Goal: Task Accomplishment & Management: Manage account settings

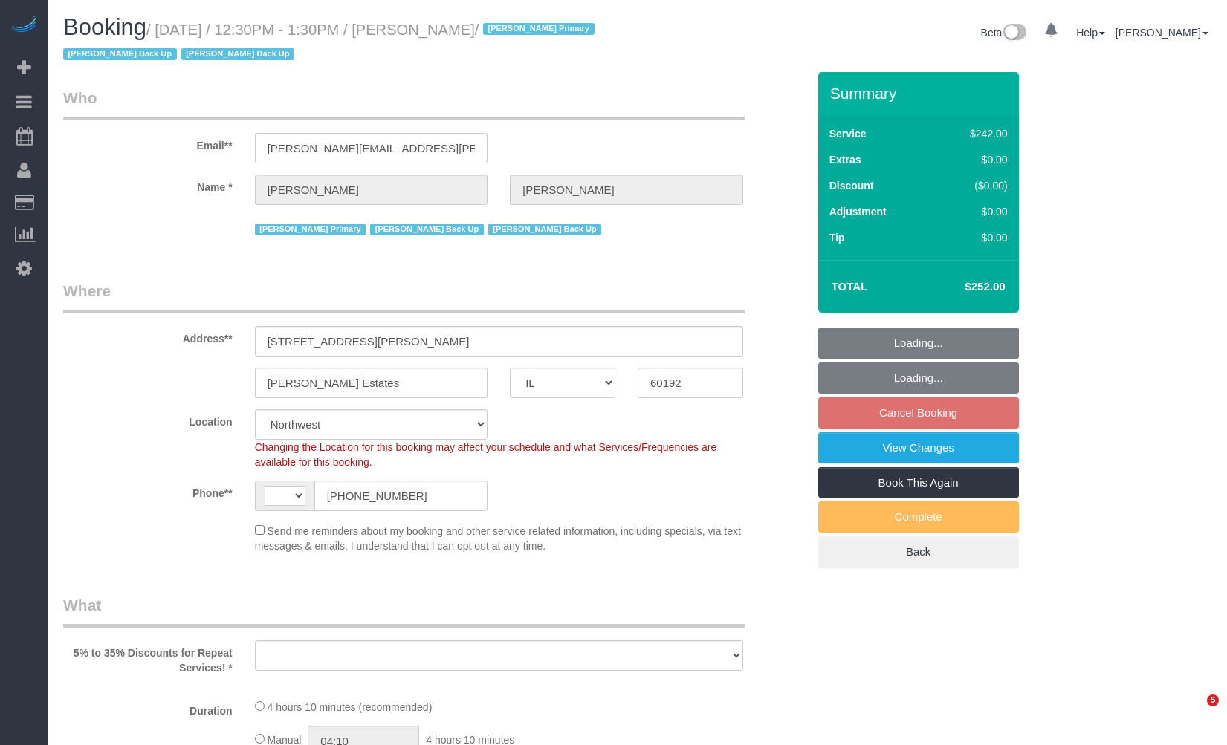
select select "IL"
select select "number:1"
select select "number:63"
select select "number:138"
select select "number:106"
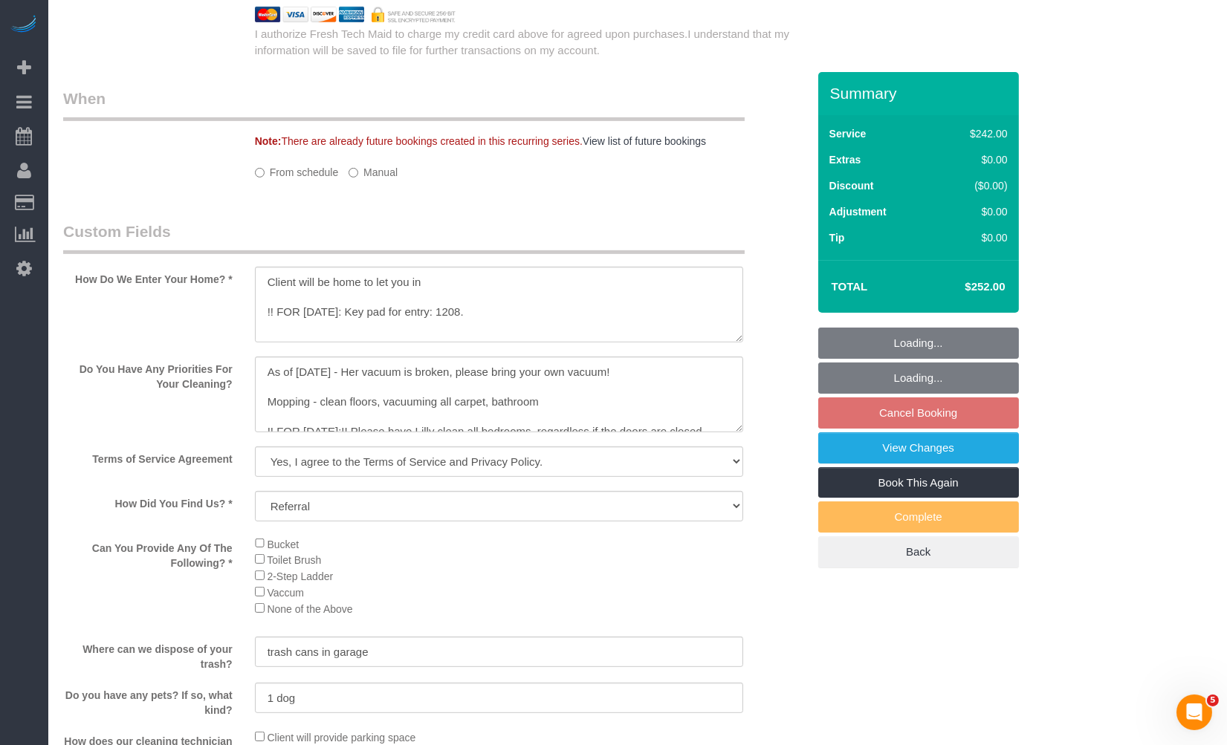
select select "string:US"
select select "object:1049"
select select "string:fspay-9d47f75c-bff5-40c6-bf91-219249ffd97e"
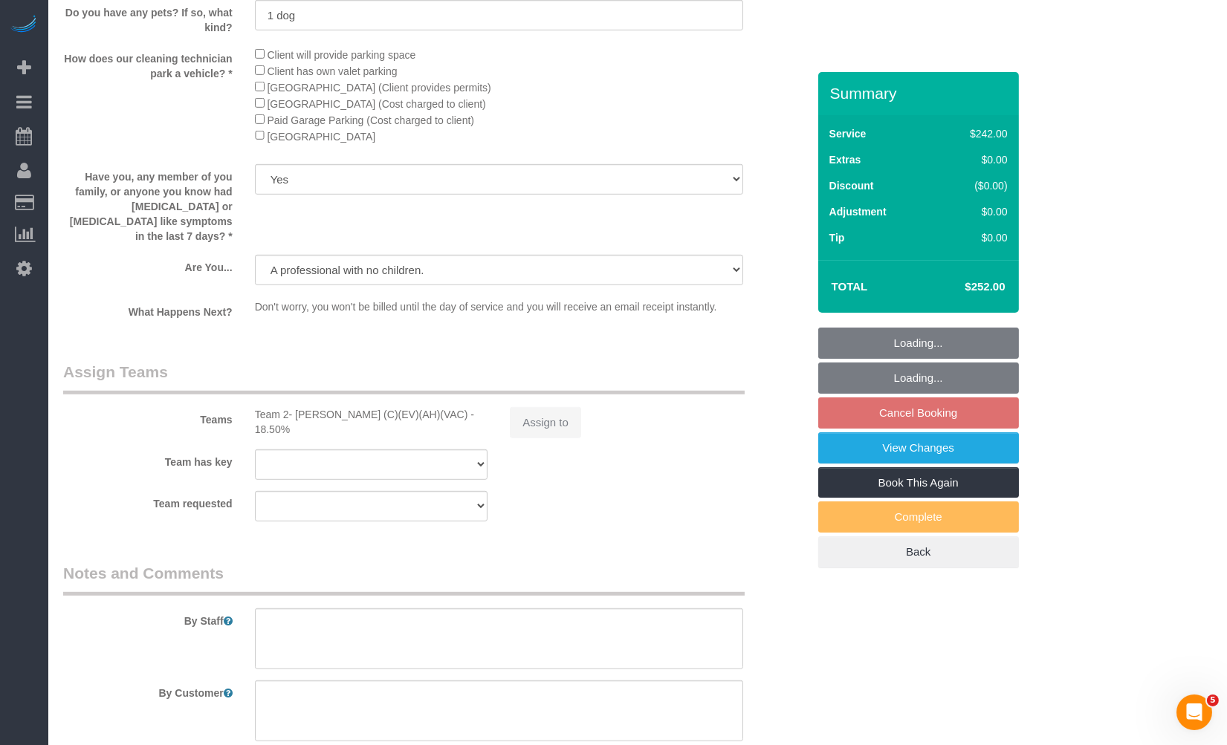
select select "object:1121"
select select "512"
select select "3"
select select "5"
select select "spot1"
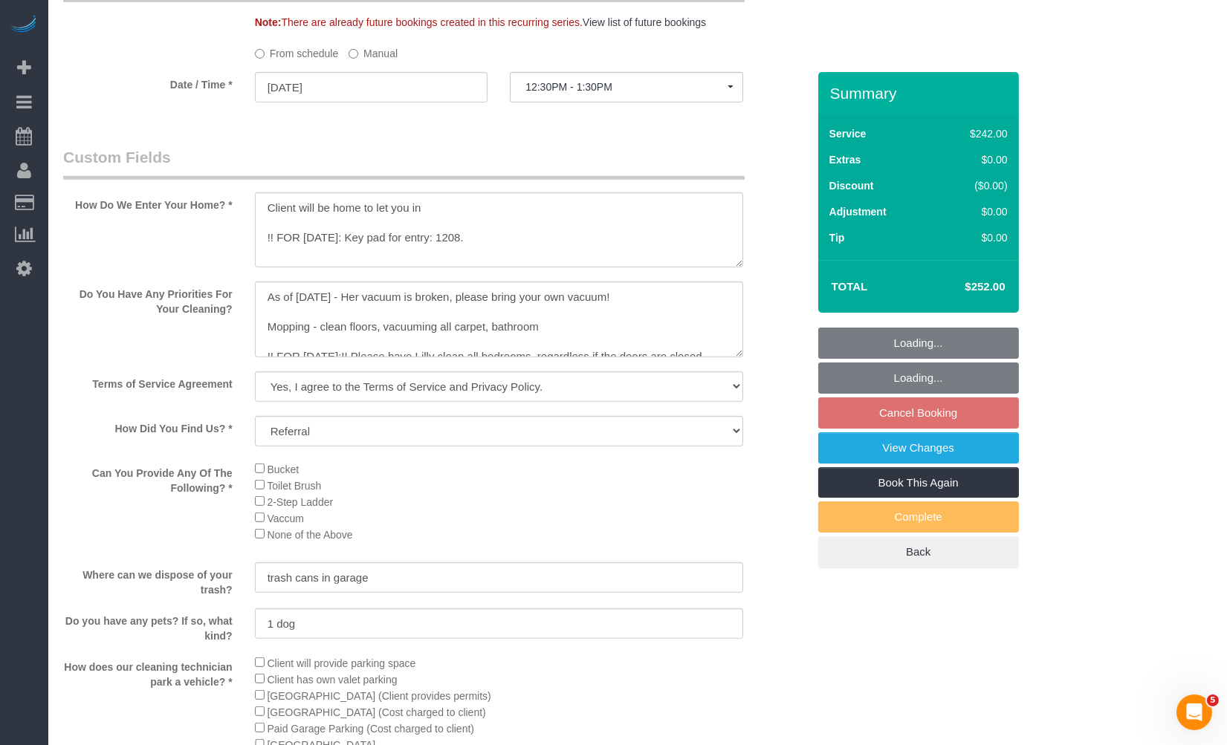
scroll to position [2430, 0]
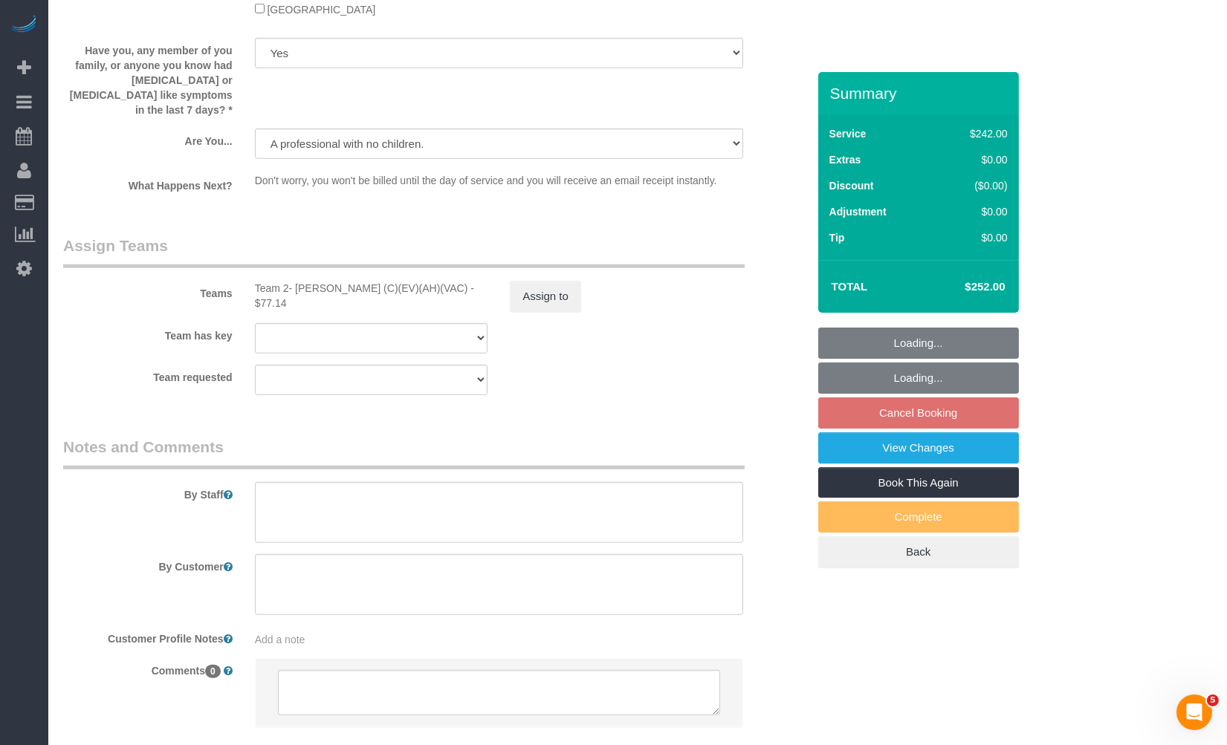
select select "3"
select select "5"
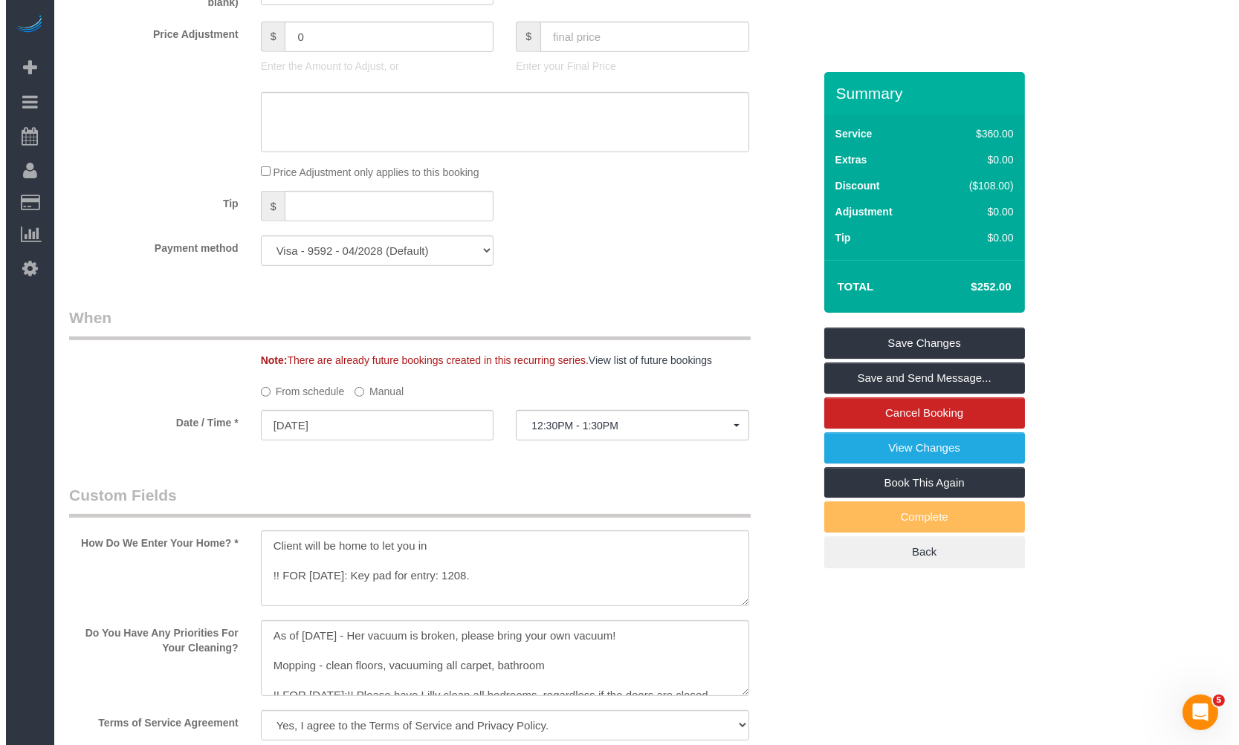
scroll to position [1439, 0]
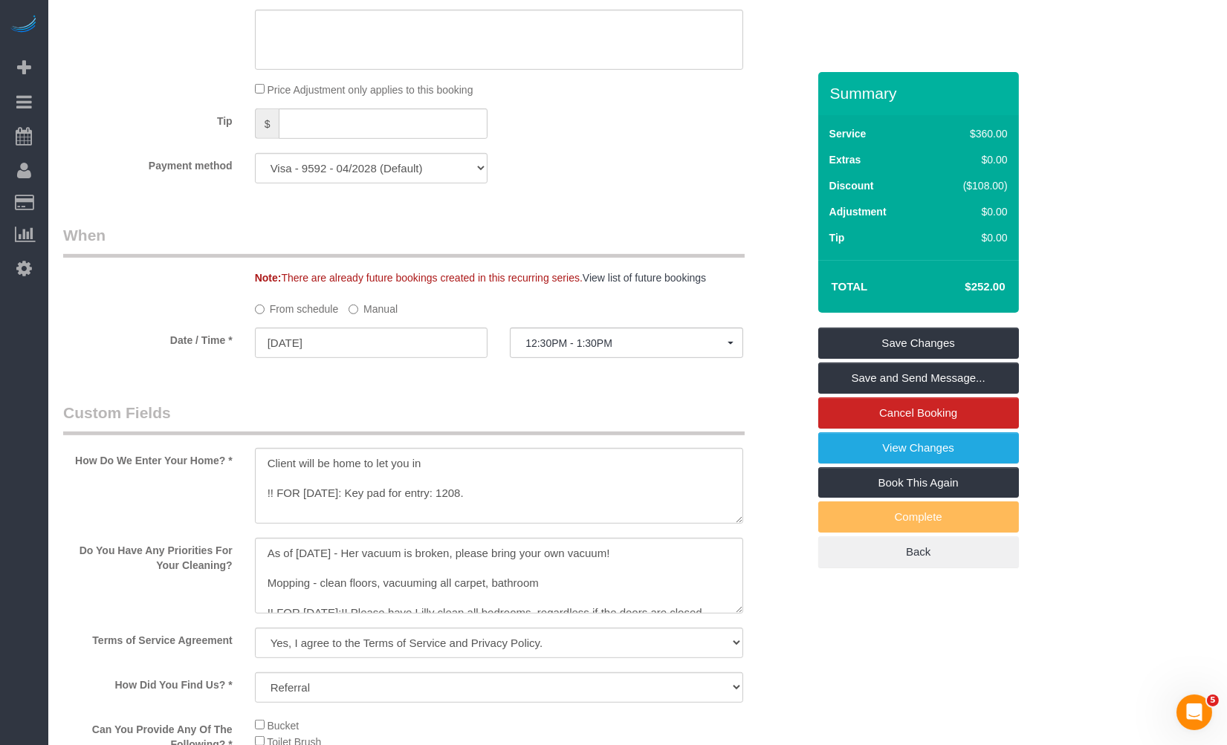
click at [420, 317] on div "From schedule Manual" at bounding box center [499, 306] width 510 height 20
click at [394, 314] on label "Manual" at bounding box center [372, 306] width 49 height 20
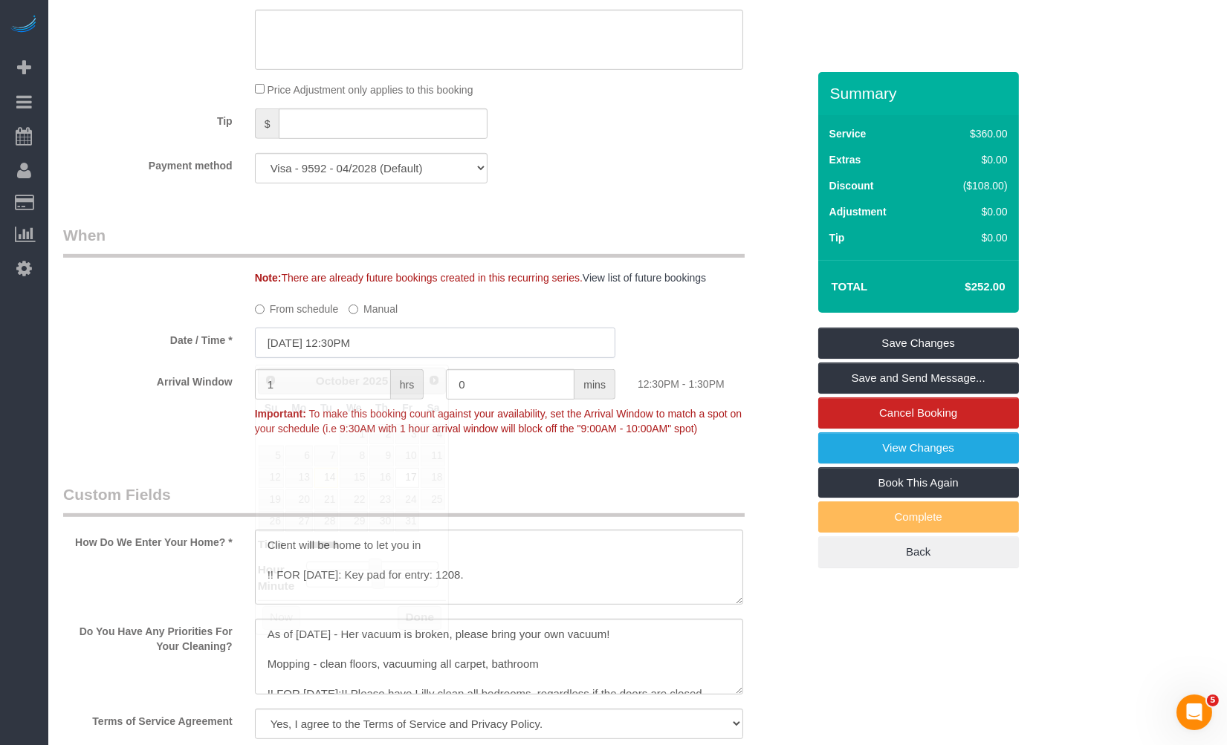
click at [401, 353] on input "10/17/2025 12:30PM" at bounding box center [435, 343] width 360 height 30
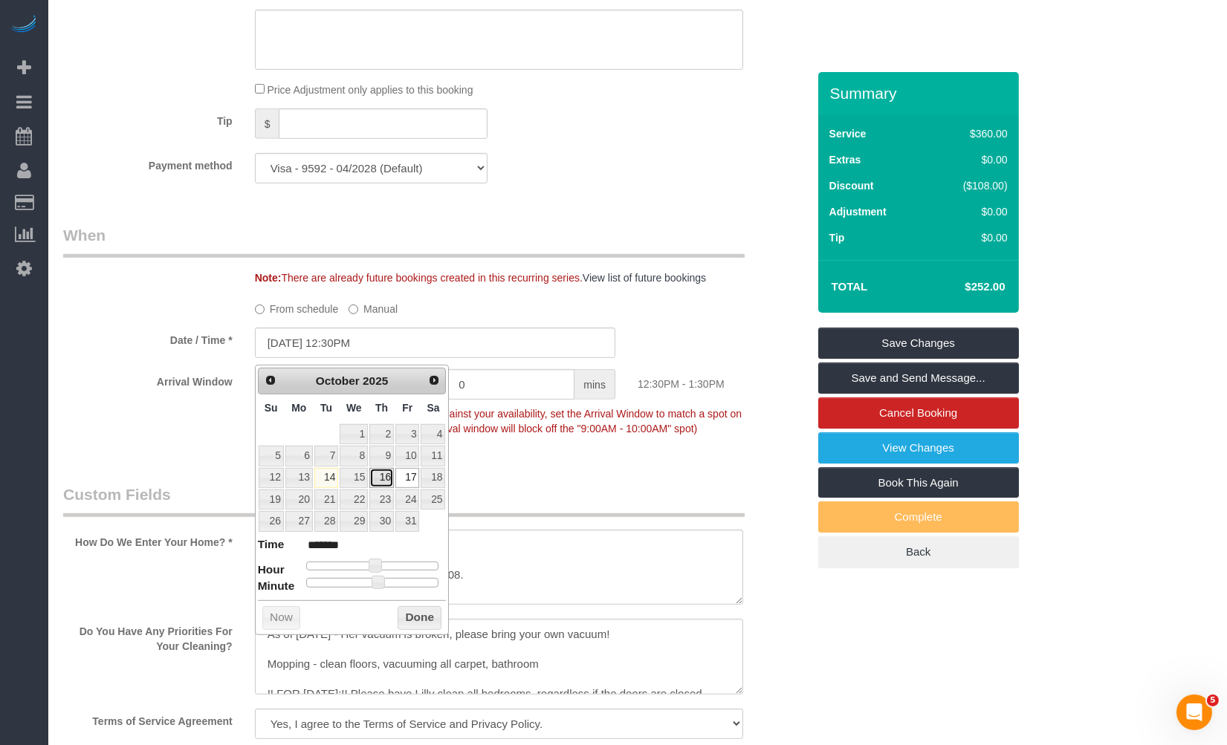
click at [388, 480] on link "16" at bounding box center [381, 478] width 25 height 20
click at [419, 612] on button "Done" at bounding box center [420, 618] width 44 height 24
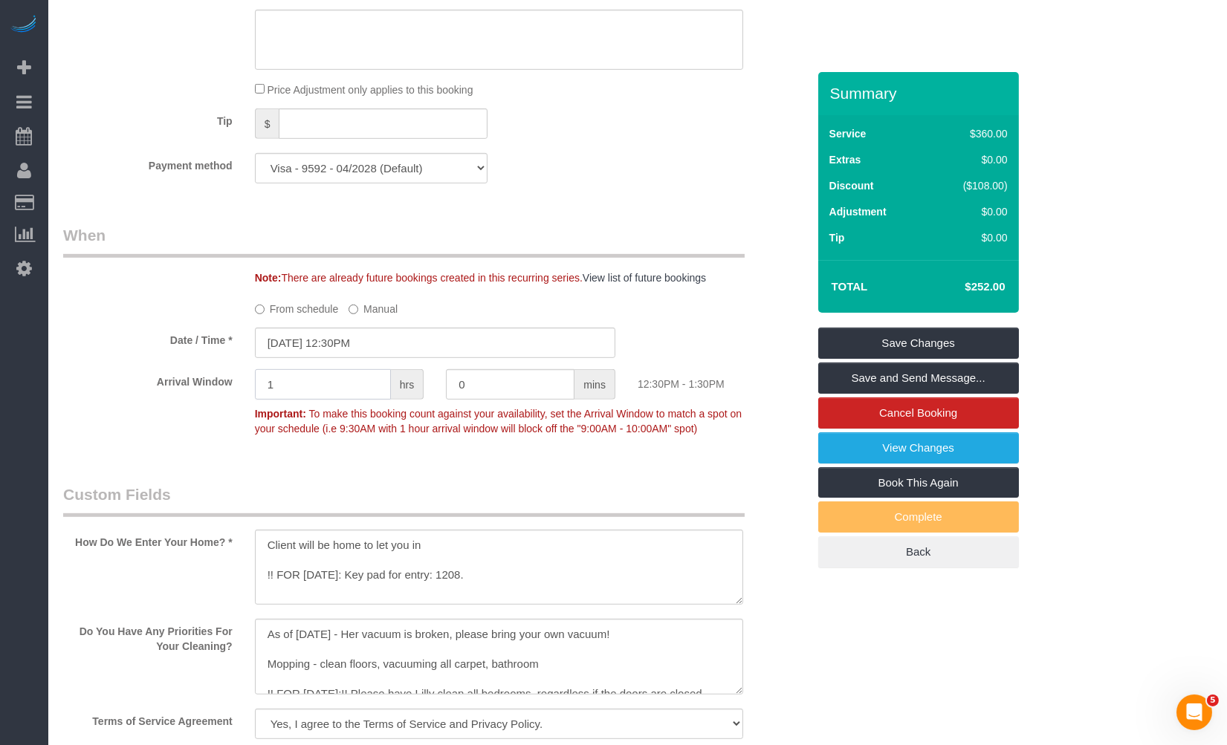
drag, startPoint x: 348, startPoint y: 398, endPoint x: 161, endPoint y: 392, distance: 187.4
click at [156, 395] on div "Arrival Window 1 hrs 0 mins 12:30PM - 1:30PM Important: To make this booking co…" at bounding box center [435, 406] width 766 height 74
click at [385, 354] on input "10/16/2025 12:30PM" at bounding box center [435, 343] width 360 height 30
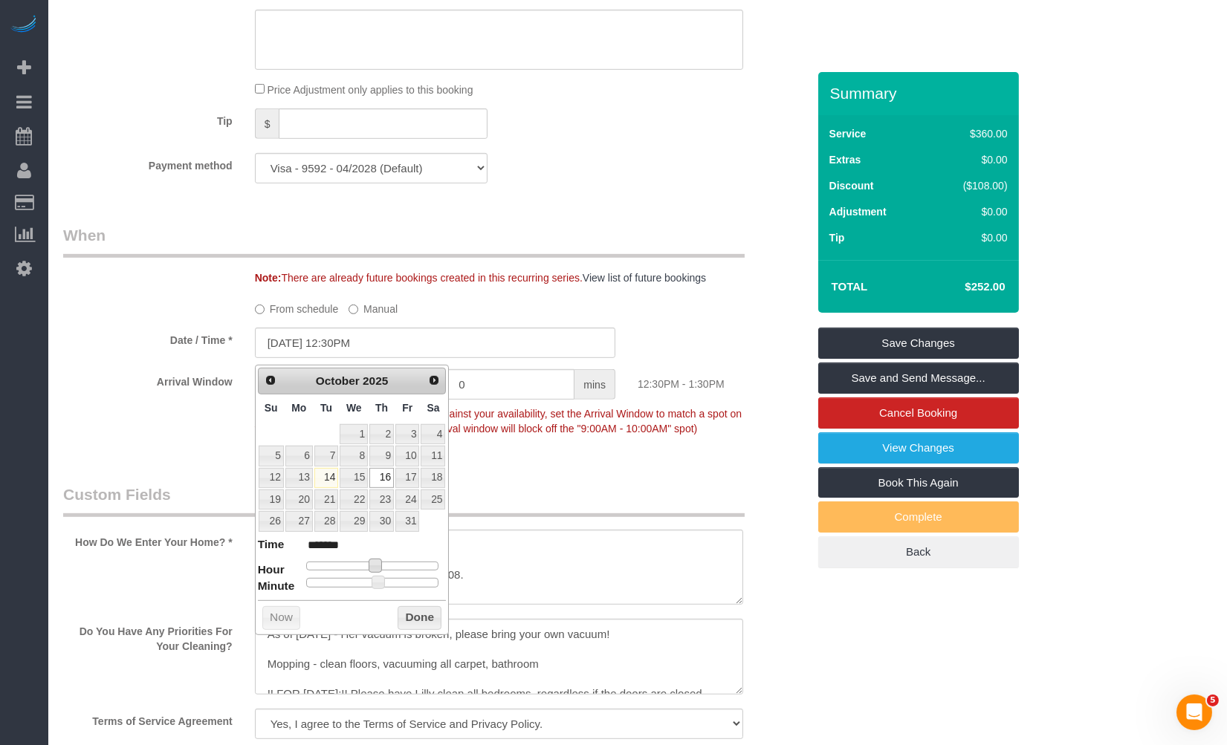
type input "10/16/2025 11:30AM"
type input "*******"
type input "10/16/2025 10:30AM"
type input "*******"
type input "10/16/2025 9:30AM"
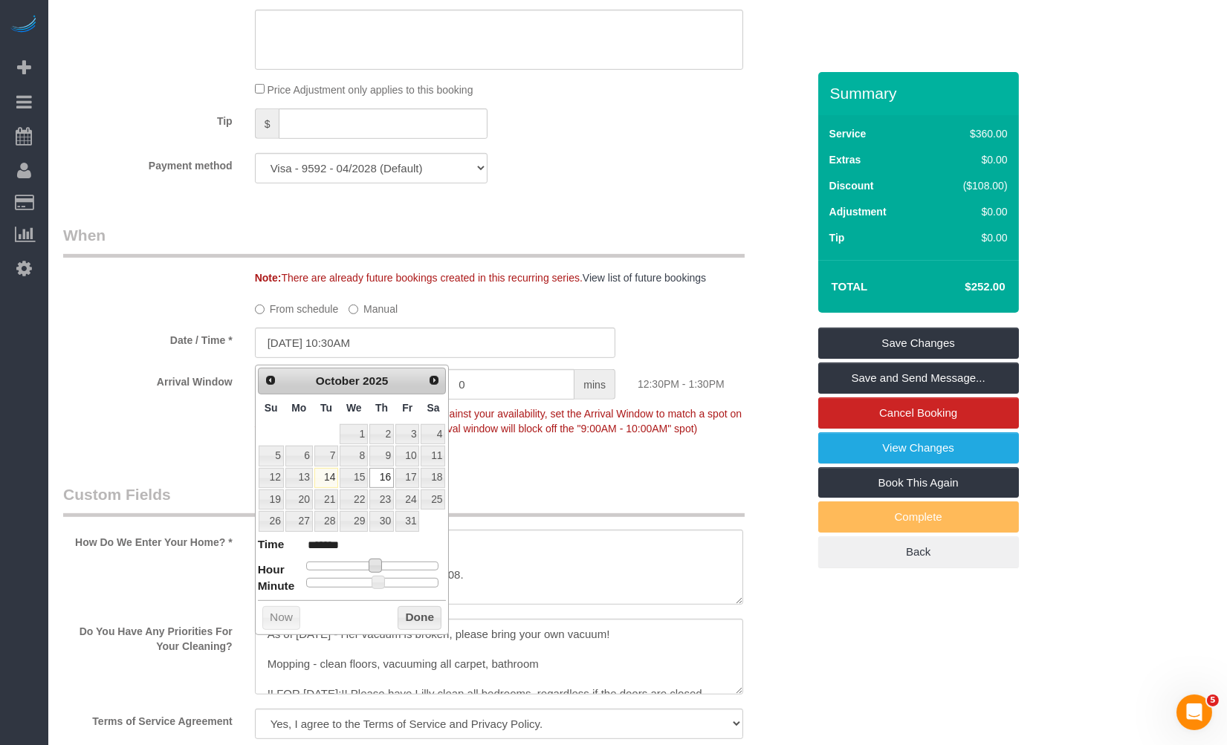
type input "******"
type input "10/16/2025 8:30AM"
type input "******"
drag, startPoint x: 373, startPoint y: 563, endPoint x: 351, endPoint y: 568, distance: 22.2
click at [351, 568] on span at bounding box center [352, 565] width 13 height 13
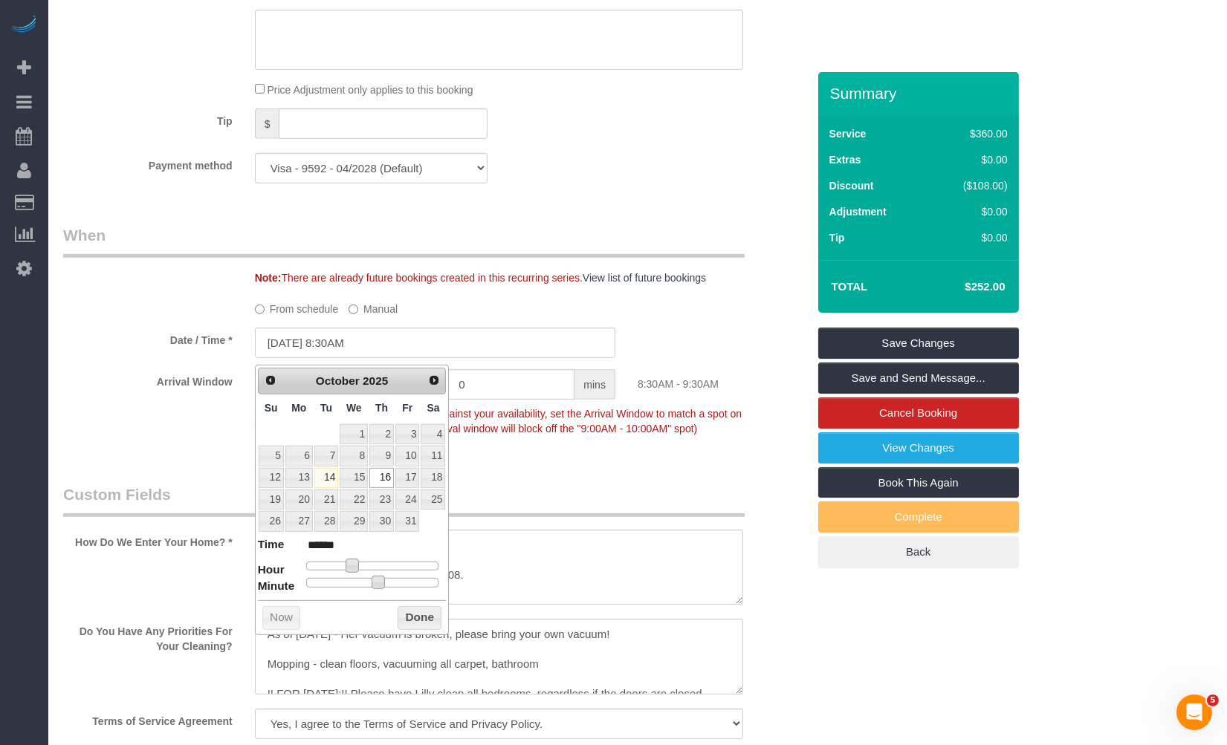
type input "10/16/2025 8:25AM"
type input "******"
type input "10/16/2025 8:20AM"
type input "******"
type input "10/16/2025 8:15AM"
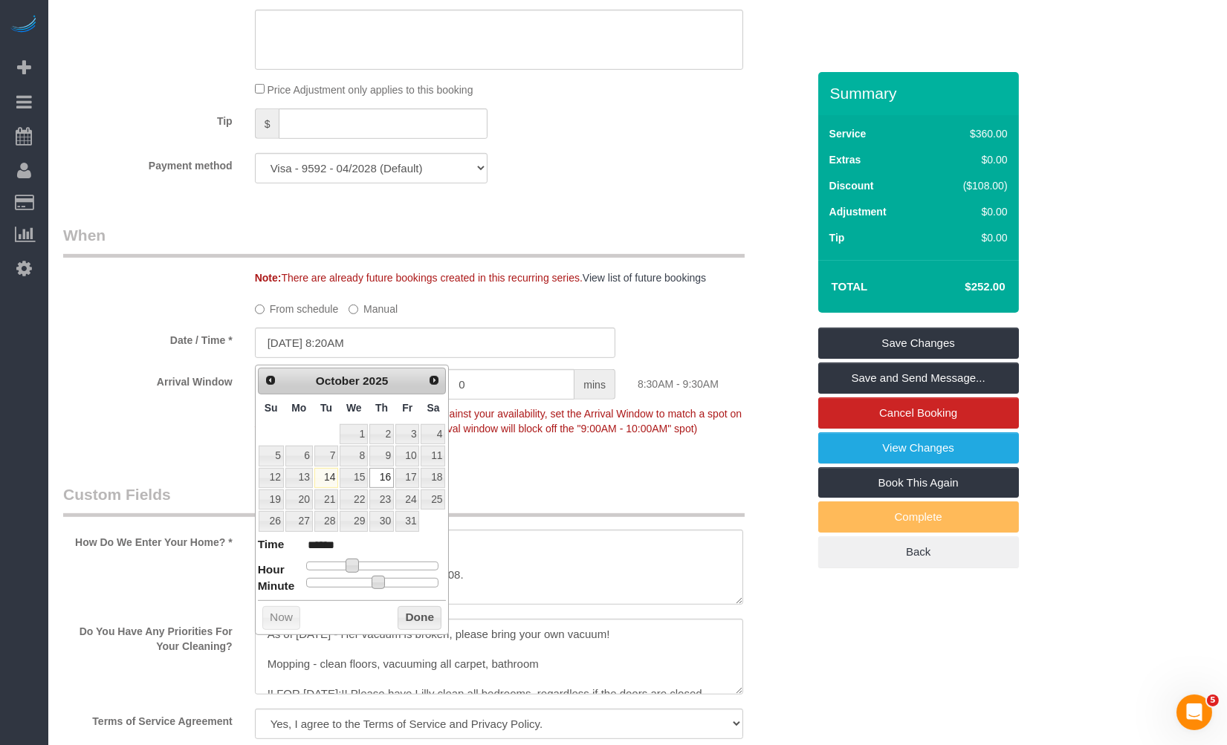
type input "******"
type input "10/16/2025 8:05AM"
type input "******"
type input "10/16/2025 8:00AM"
type input "******"
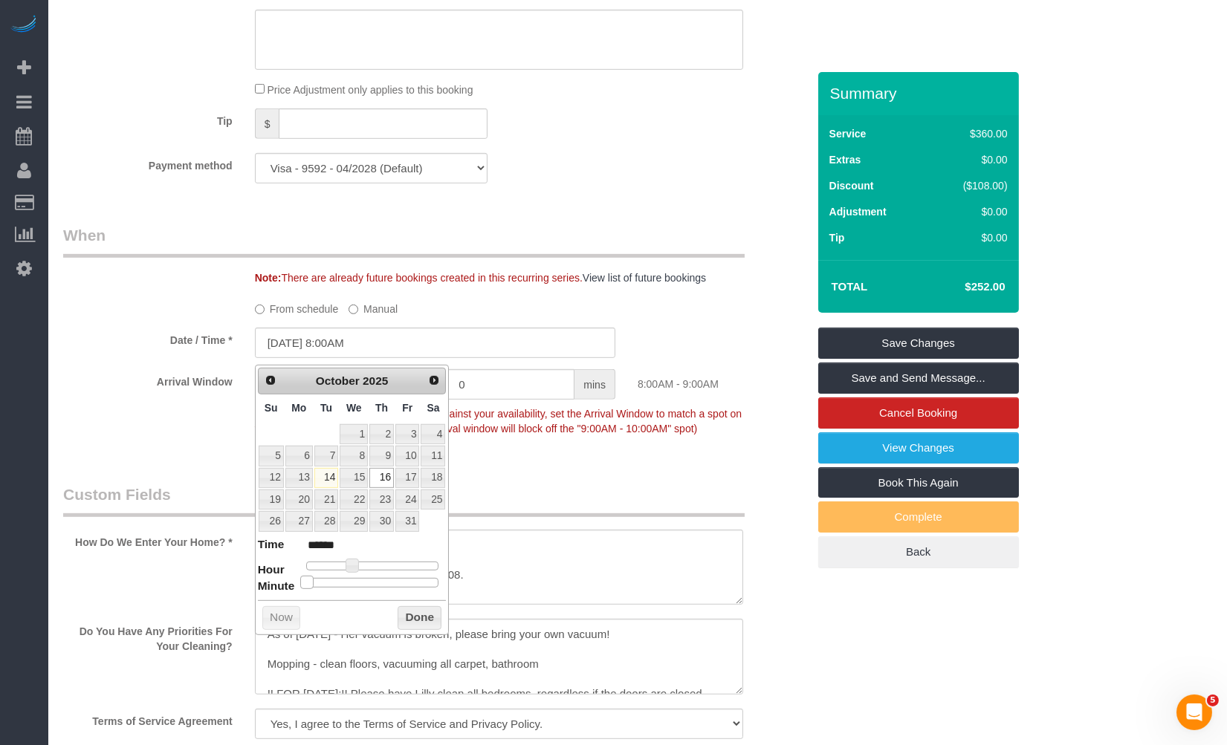
drag, startPoint x: 377, startPoint y: 584, endPoint x: 270, endPoint y: 580, distance: 107.1
click at [270, 580] on dl "Time ****** Hour Minute Second Millisecond Microsecond Time Zone ***** ***** **…" at bounding box center [352, 561] width 189 height 51
drag, startPoint x: 432, startPoint y: 620, endPoint x: 395, endPoint y: 568, distance: 63.9
click at [432, 619] on button "Done" at bounding box center [420, 618] width 44 height 24
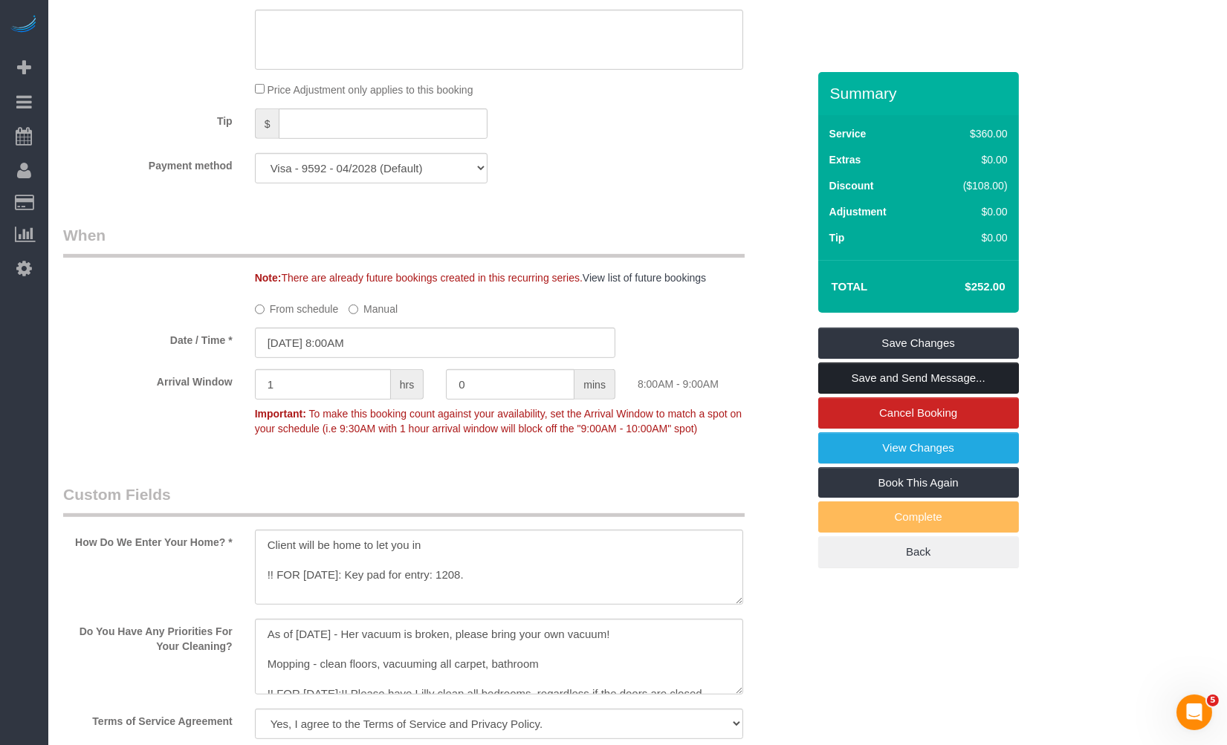
click at [949, 374] on link "Save and Send Message..." at bounding box center [918, 378] width 201 height 31
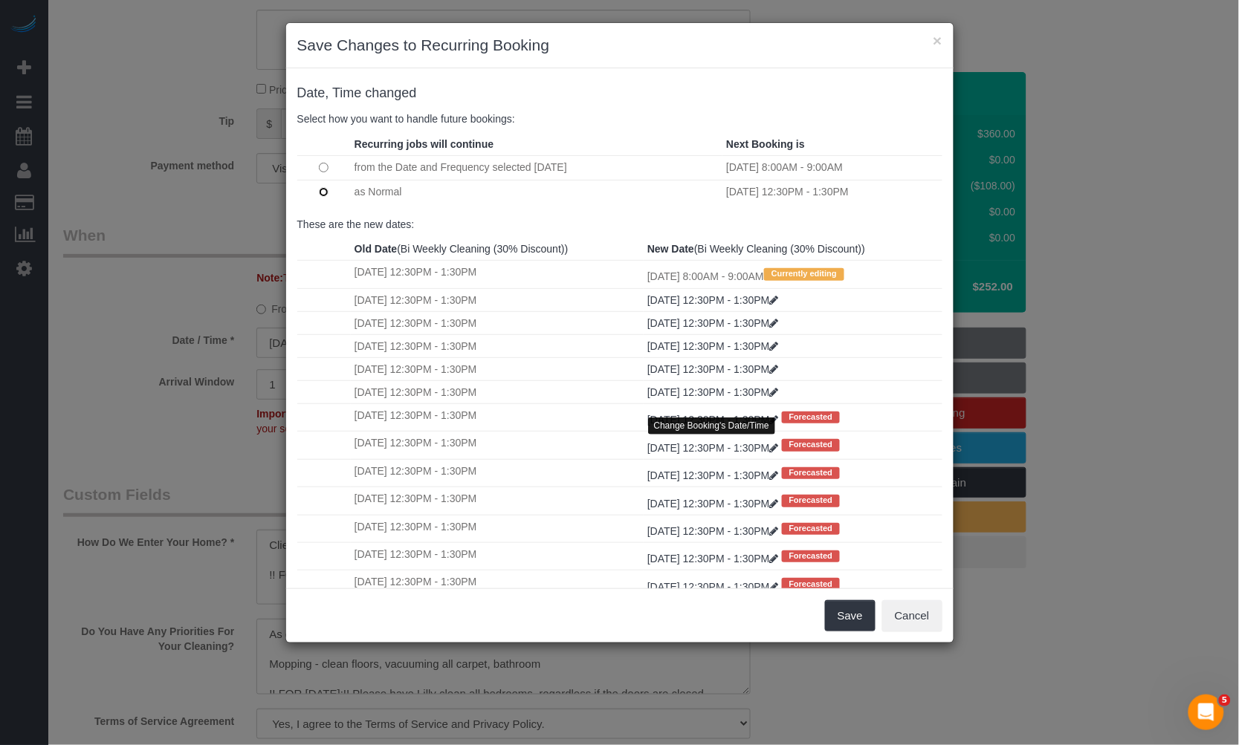
scroll to position [180, 0]
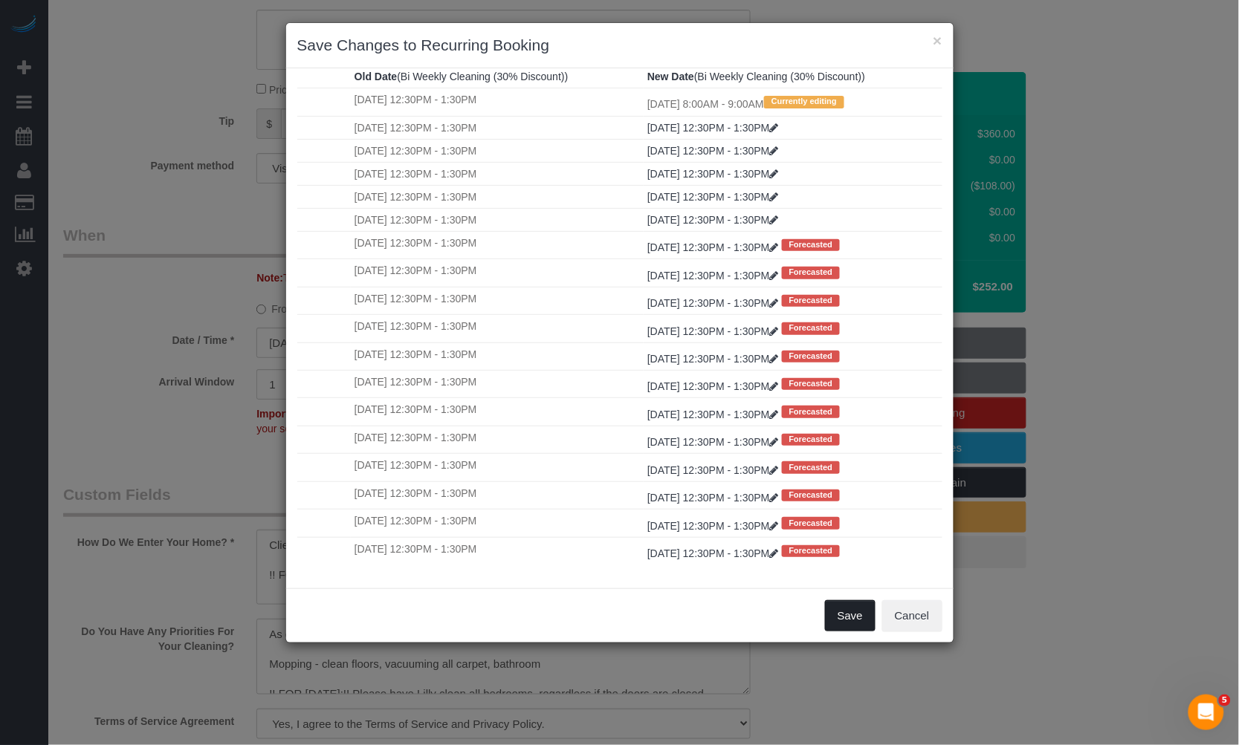
click at [840, 611] on button "Save" at bounding box center [850, 615] width 51 height 31
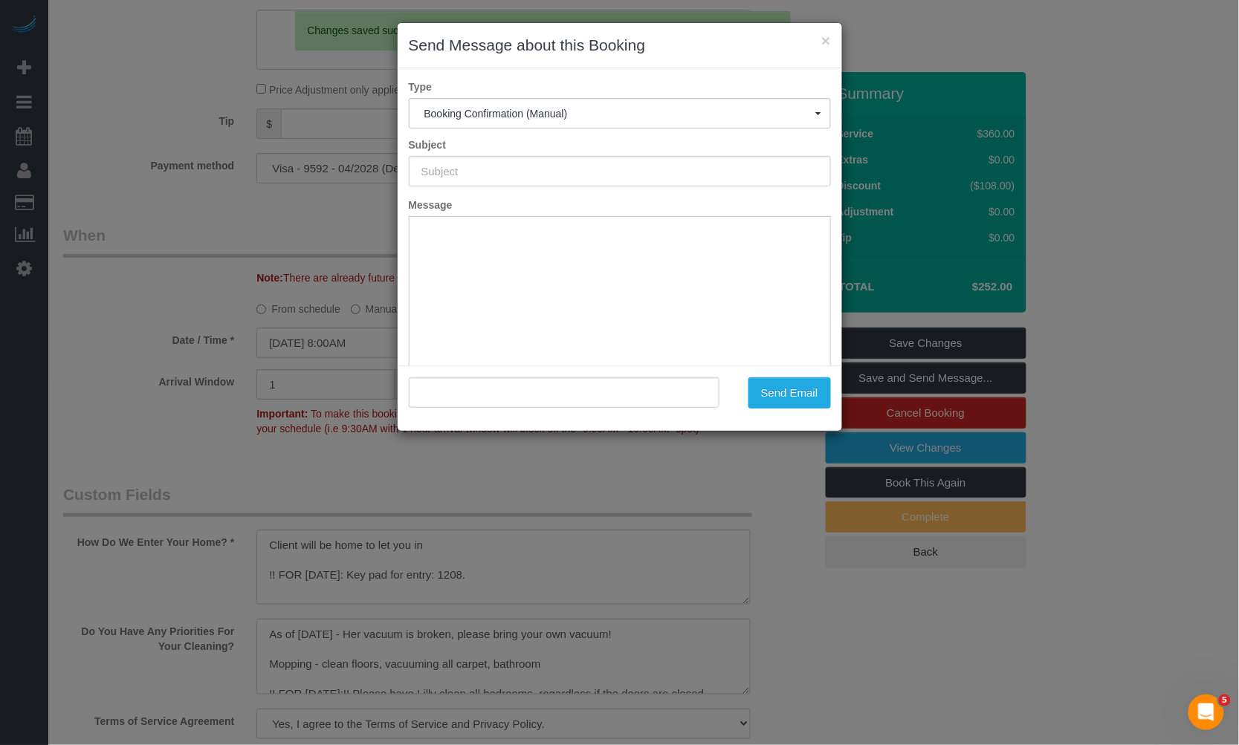
scroll to position [0, 0]
type input "Your Booking With Fresh Tech Maid, Confirmed!"
type input ""Candice Fletcher" <fletcher.candice@gmail.com>"
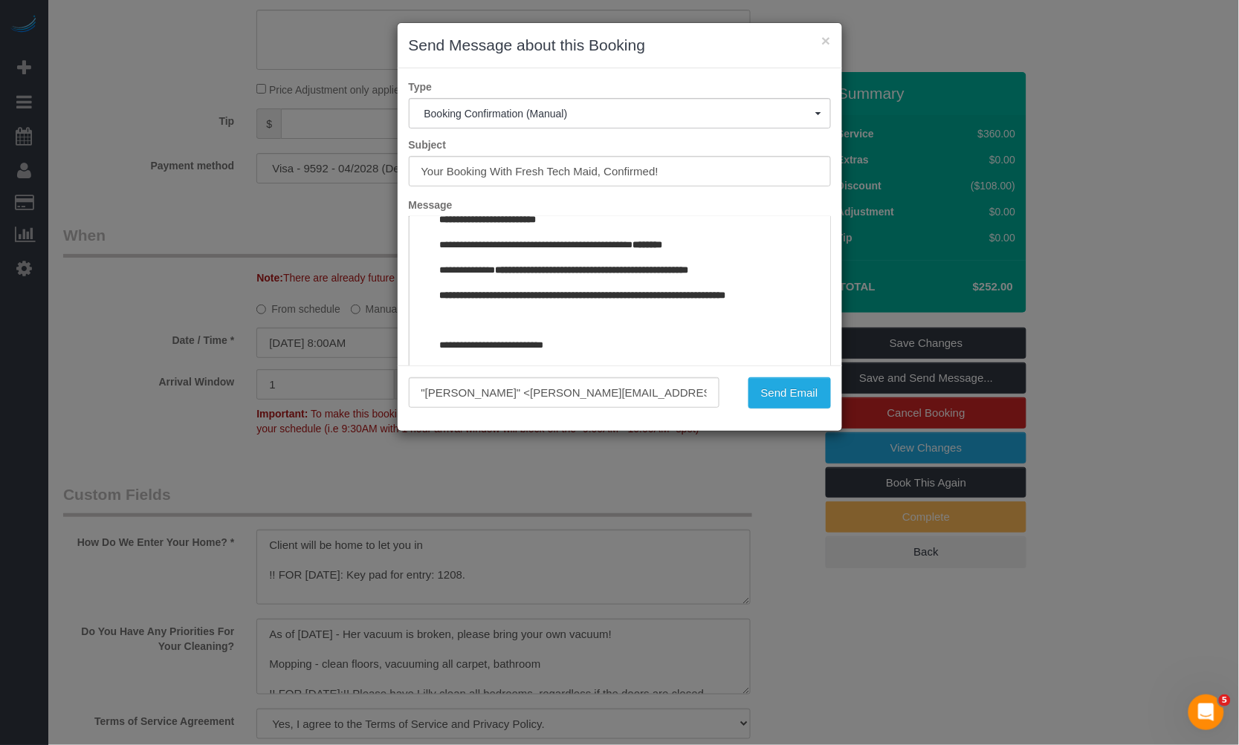
scroll to position [1817, 0]
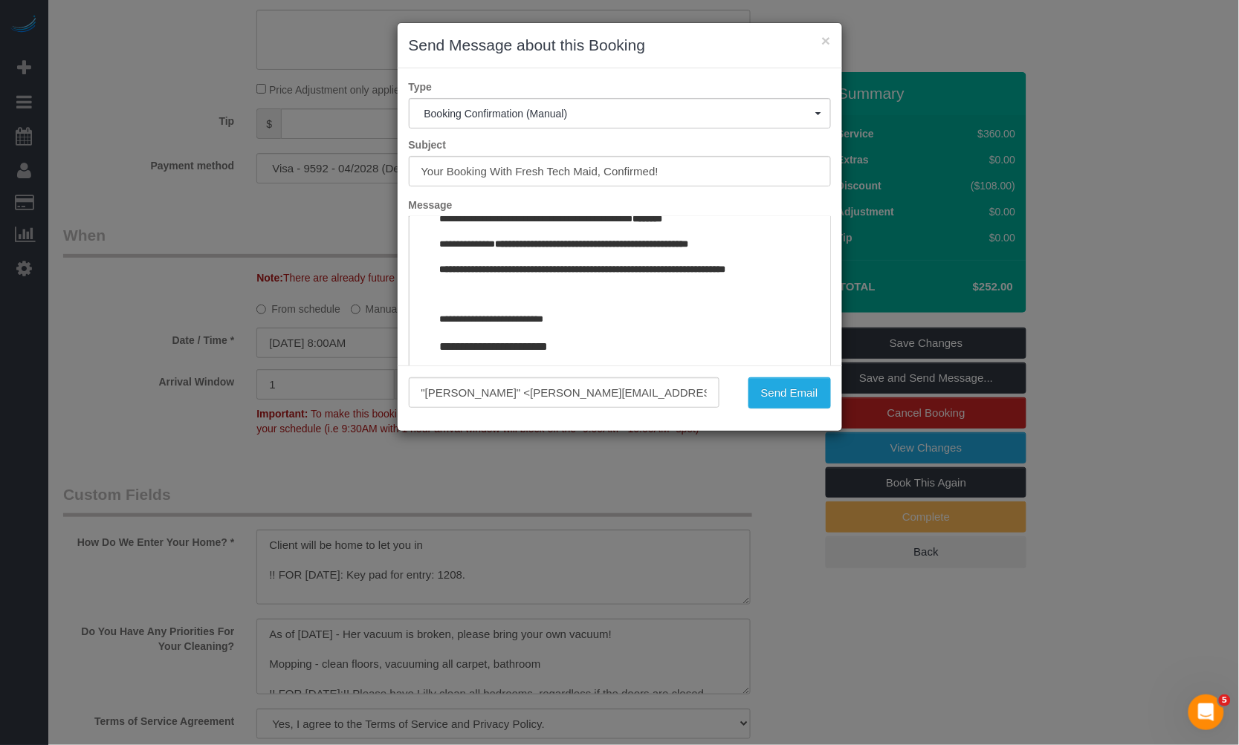
drag, startPoint x: 811, startPoint y: 236, endPoint x: 1200, endPoint y: 609, distance: 538.2
click at [788, 389] on button "Send Email" at bounding box center [789, 392] width 82 height 31
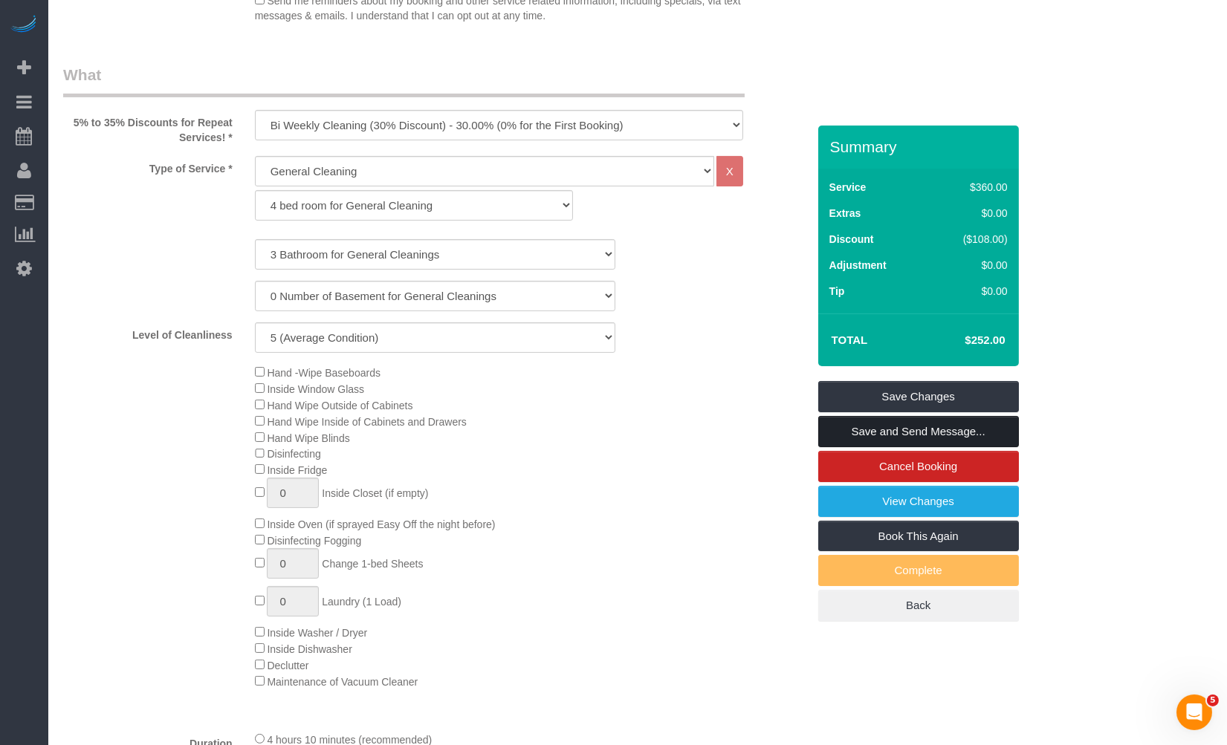
scroll to position [0, 0]
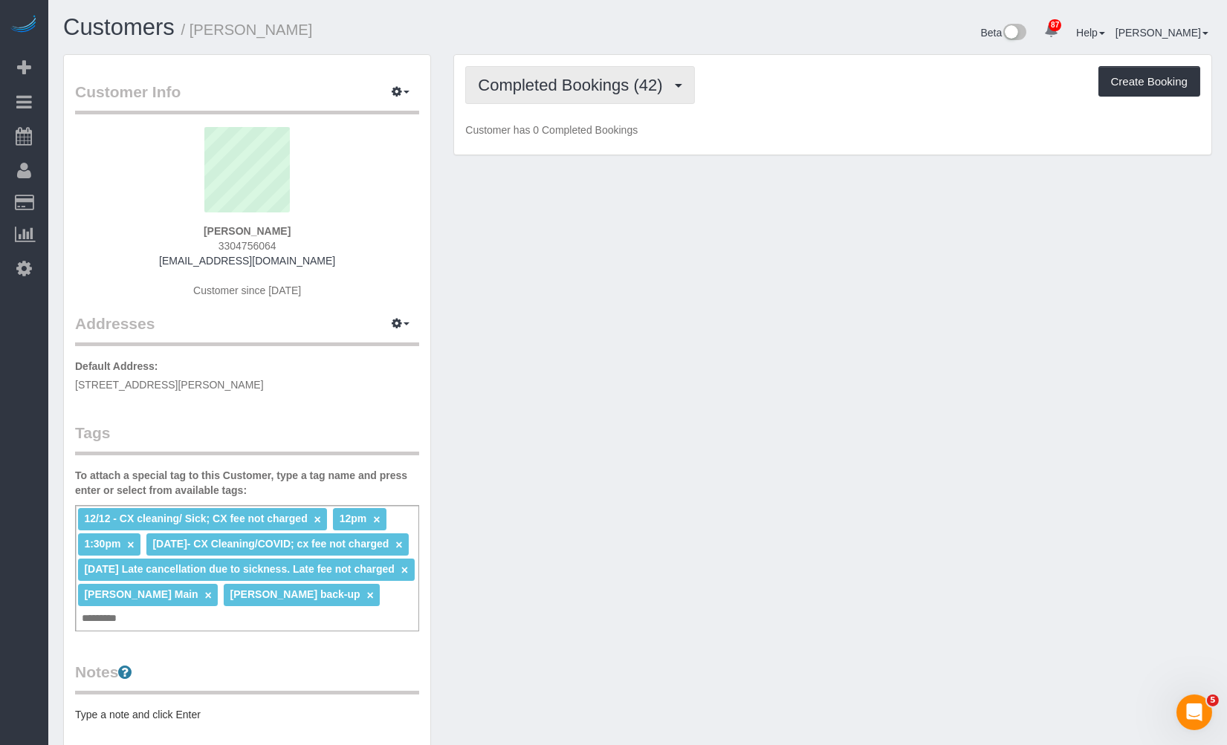
click at [540, 92] on span "Completed Bookings (42)" at bounding box center [574, 85] width 192 height 19
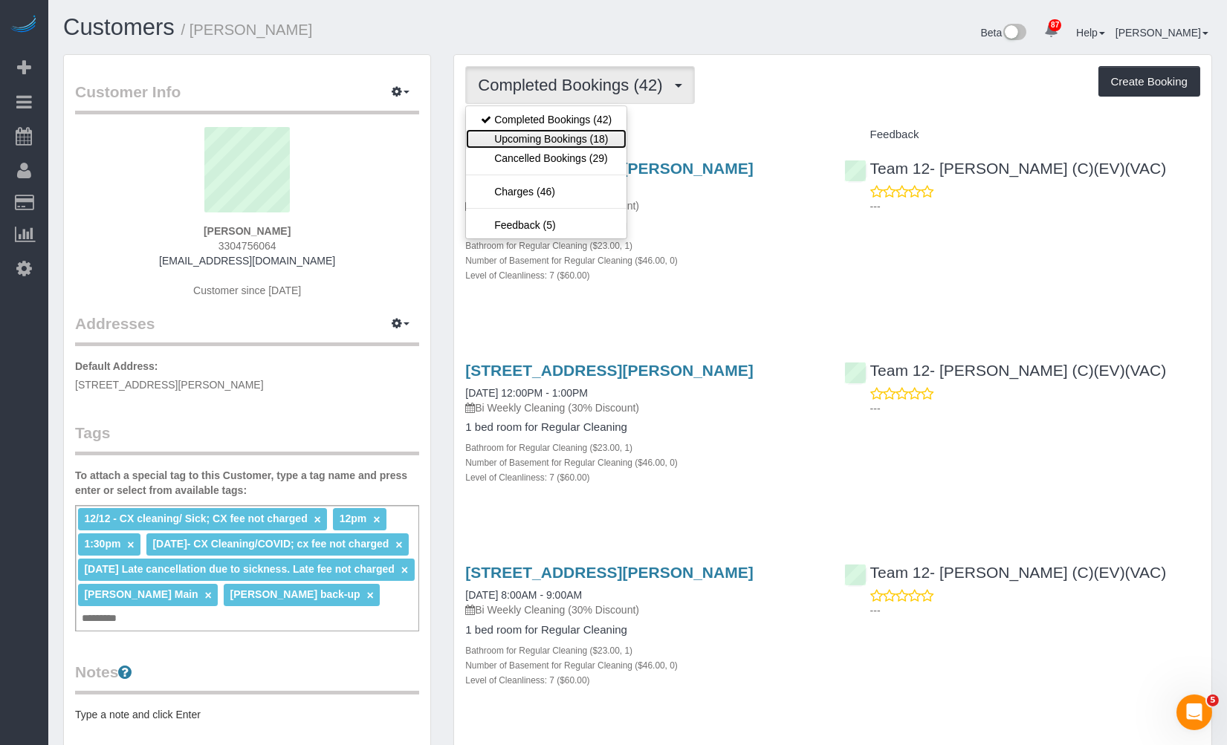
click at [548, 140] on link "Upcoming Bookings (18)" at bounding box center [546, 138] width 161 height 19
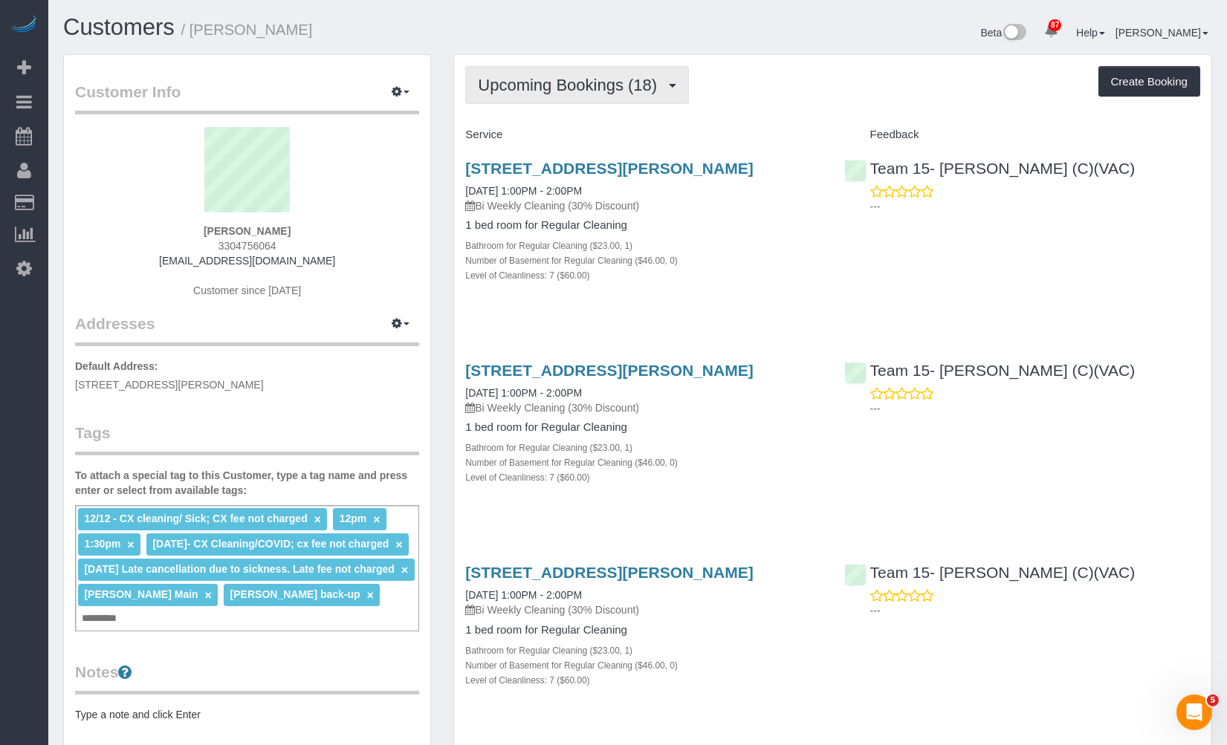
click at [625, 91] on span "Upcoming Bookings (18)" at bounding box center [571, 85] width 187 height 19
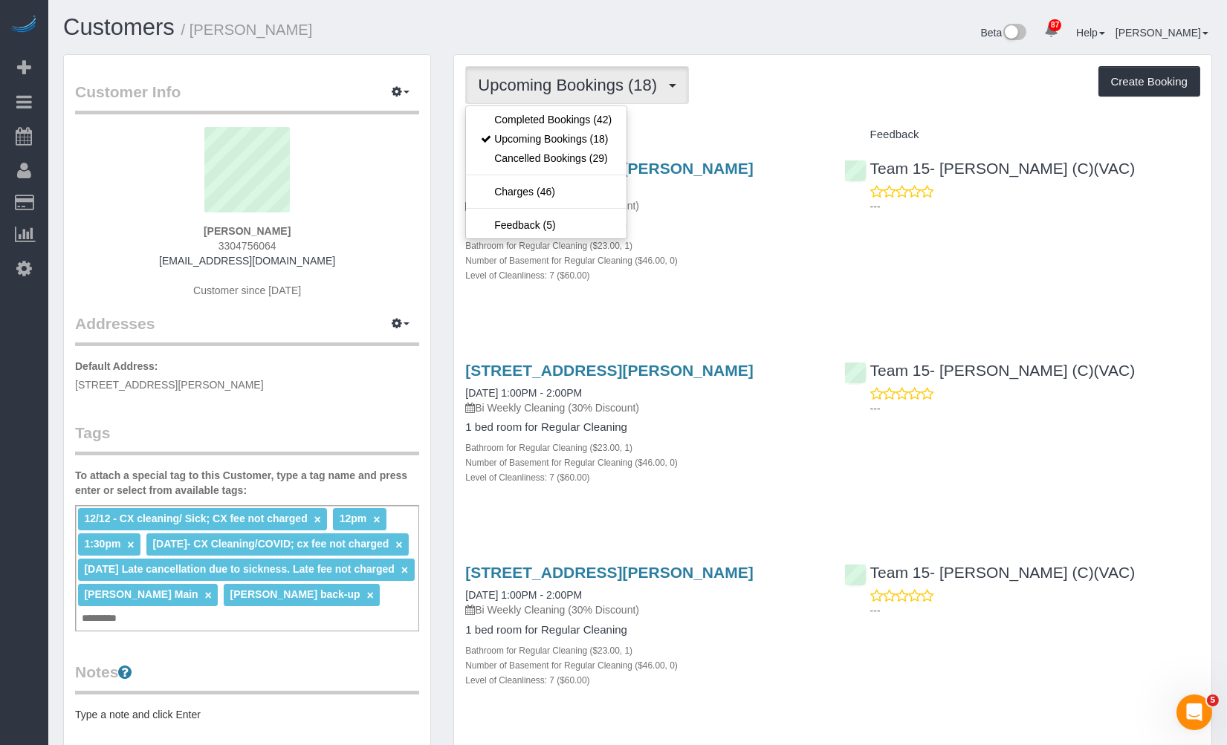
click at [799, 85] on div "Upcoming Bookings (18) Completed Bookings (42) Upcoming Bookings (18) Cancelled…" at bounding box center [832, 85] width 735 height 38
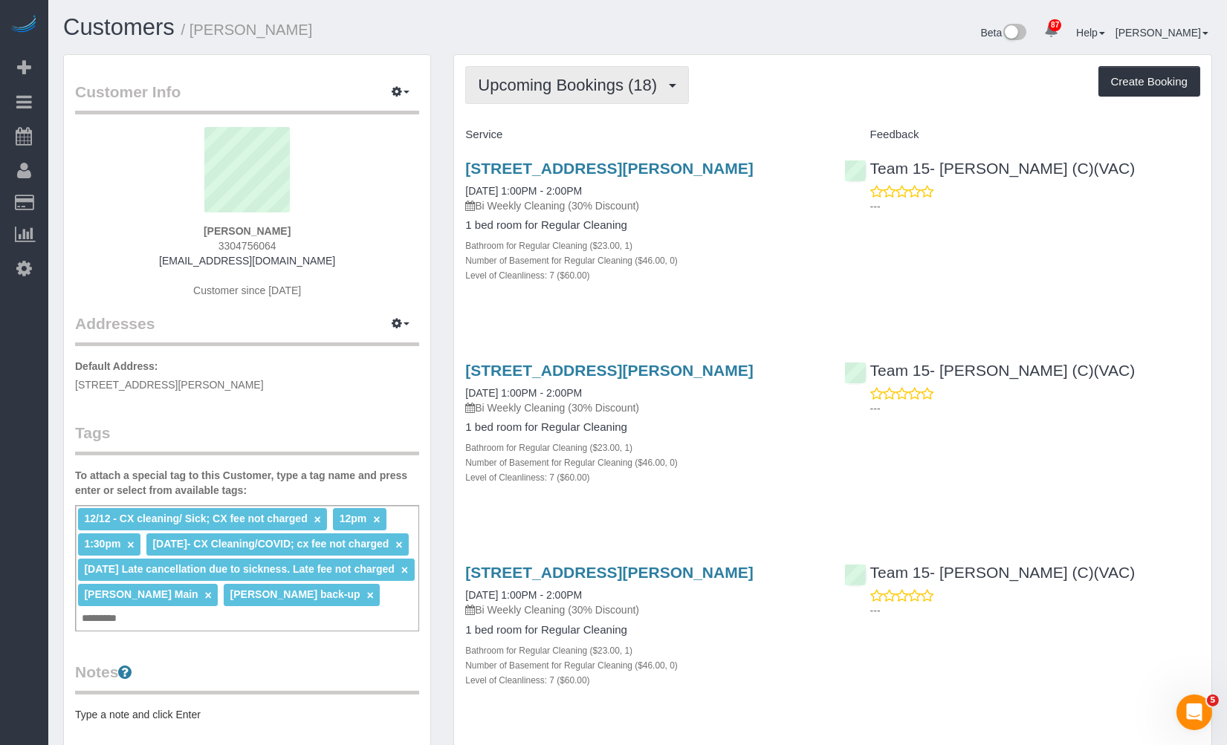
click at [629, 89] on span "Upcoming Bookings (18)" at bounding box center [571, 85] width 187 height 19
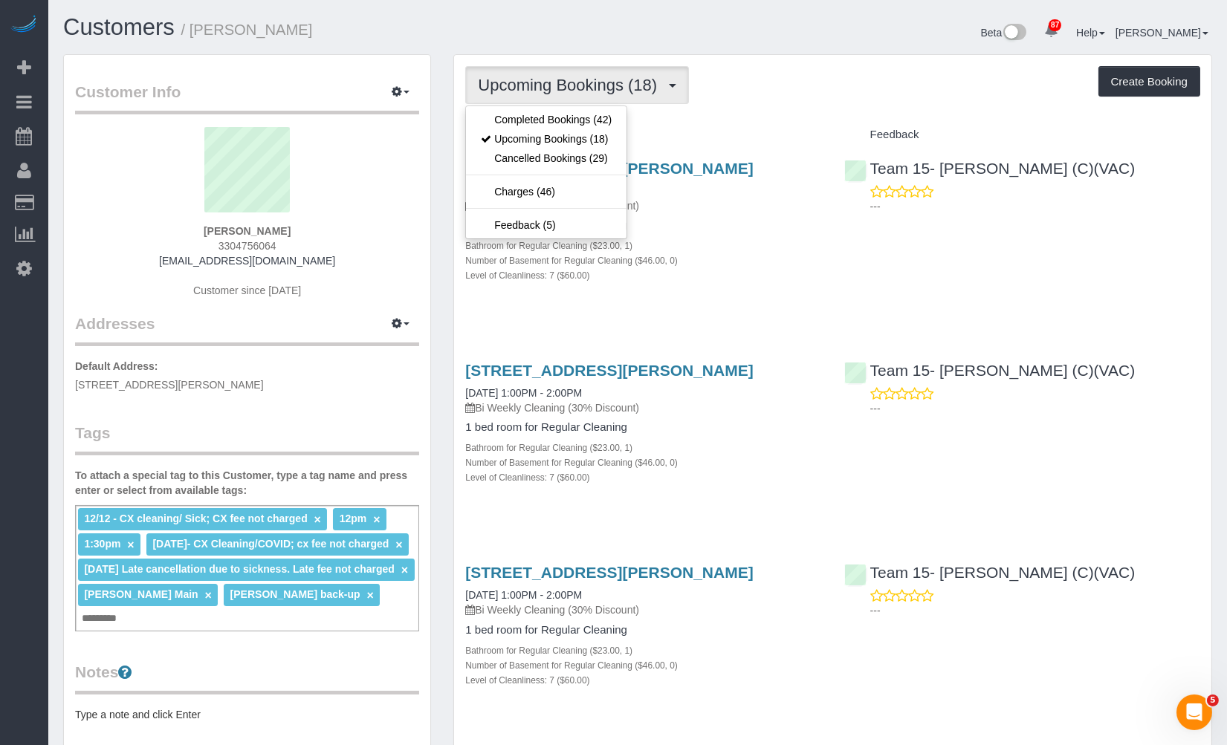
click at [895, 98] on div "Upcoming Bookings (18) Completed Bookings (42) Upcoming Bookings (18) Cancelled…" at bounding box center [832, 85] width 735 height 38
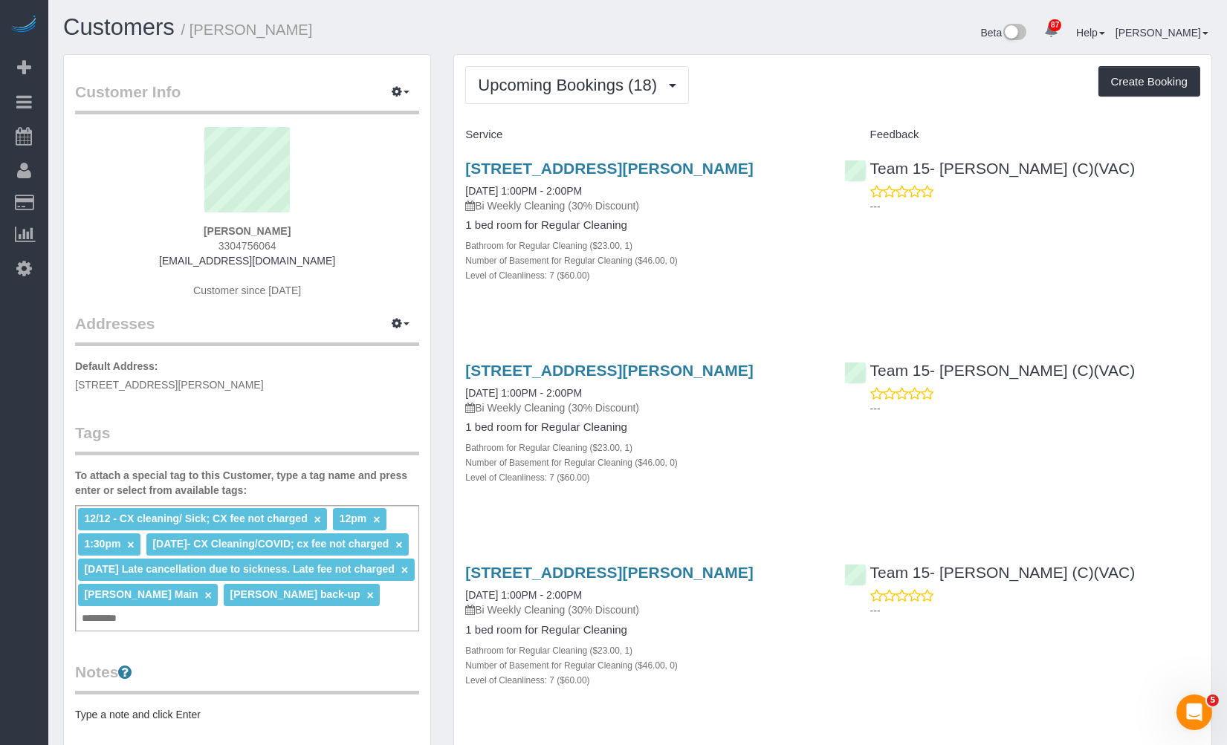
drag, startPoint x: 329, startPoint y: 25, endPoint x: 195, endPoint y: 34, distance: 134.0
click at [195, 34] on h1 "Customers / Lea Krivinskas" at bounding box center [344, 27] width 563 height 25
copy small "Lea Krivinskas"
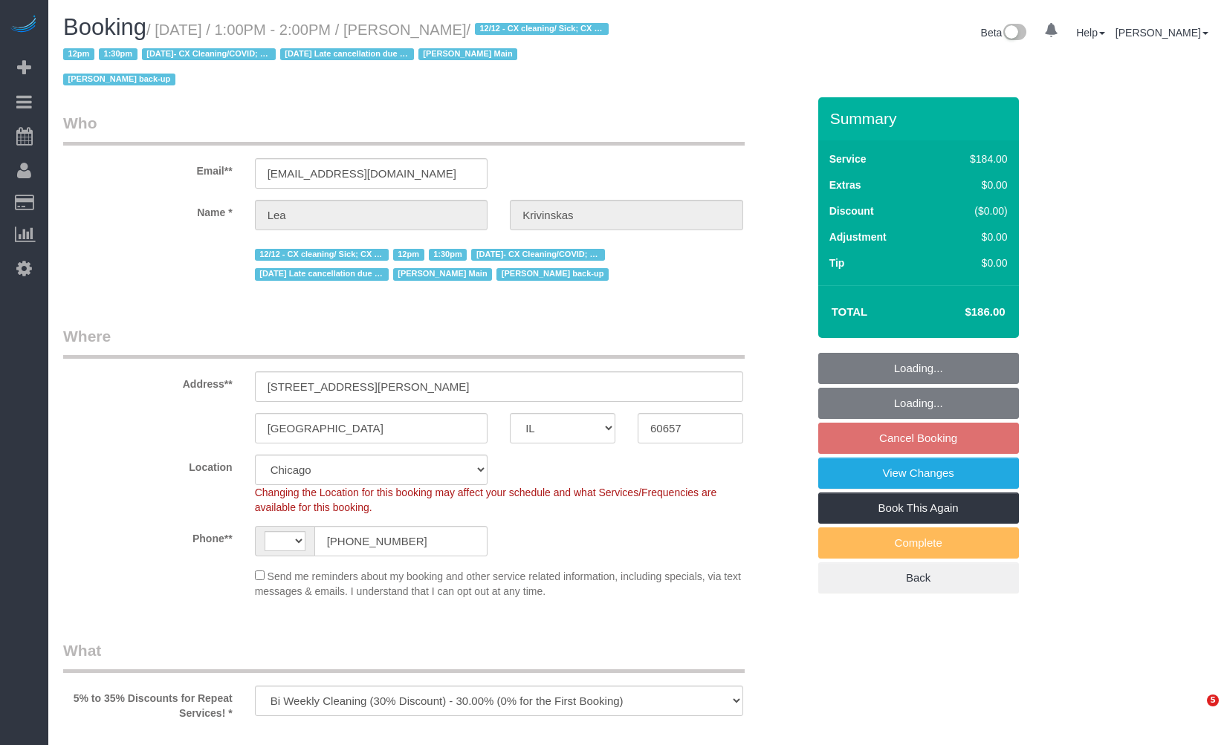
select select "IL"
select select "512"
select select "7"
select select "number:1"
select select "number:66"
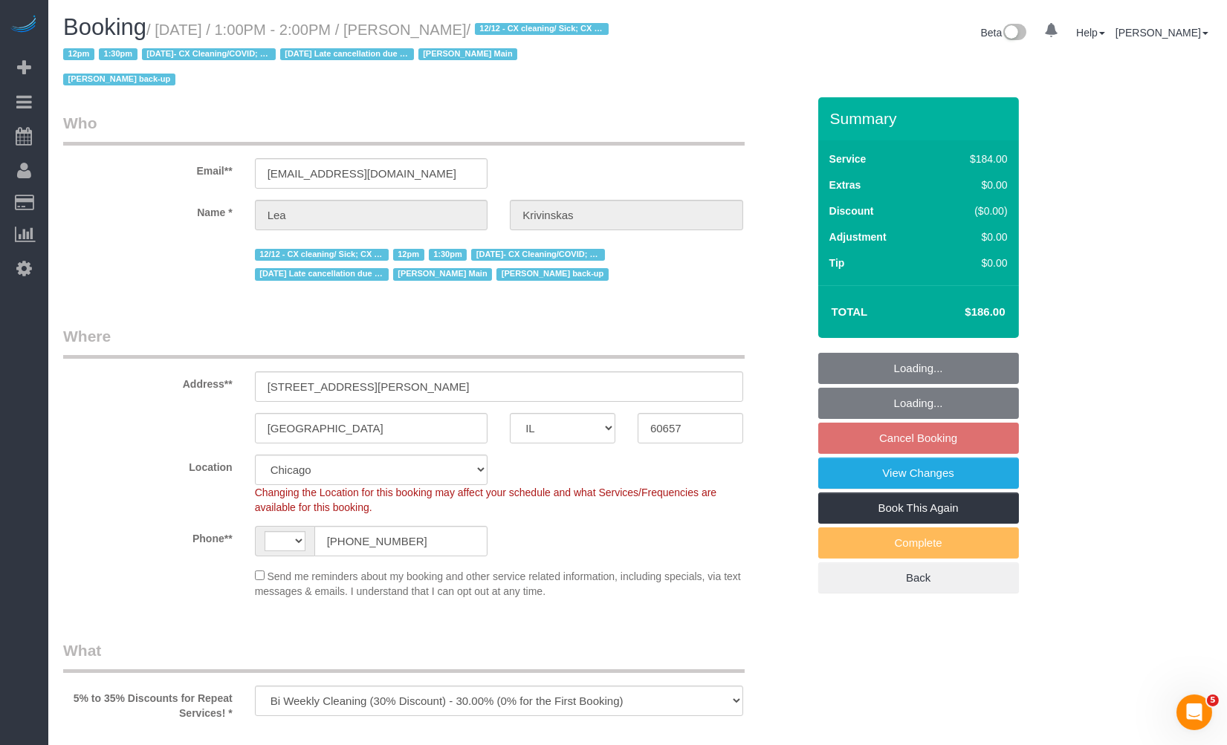
select select "number:139"
select select "number:104"
select select "string:US"
select select "string:fspay-b2abf536-f561-42cf-9cf0-0419db74caeb"
select select "7"
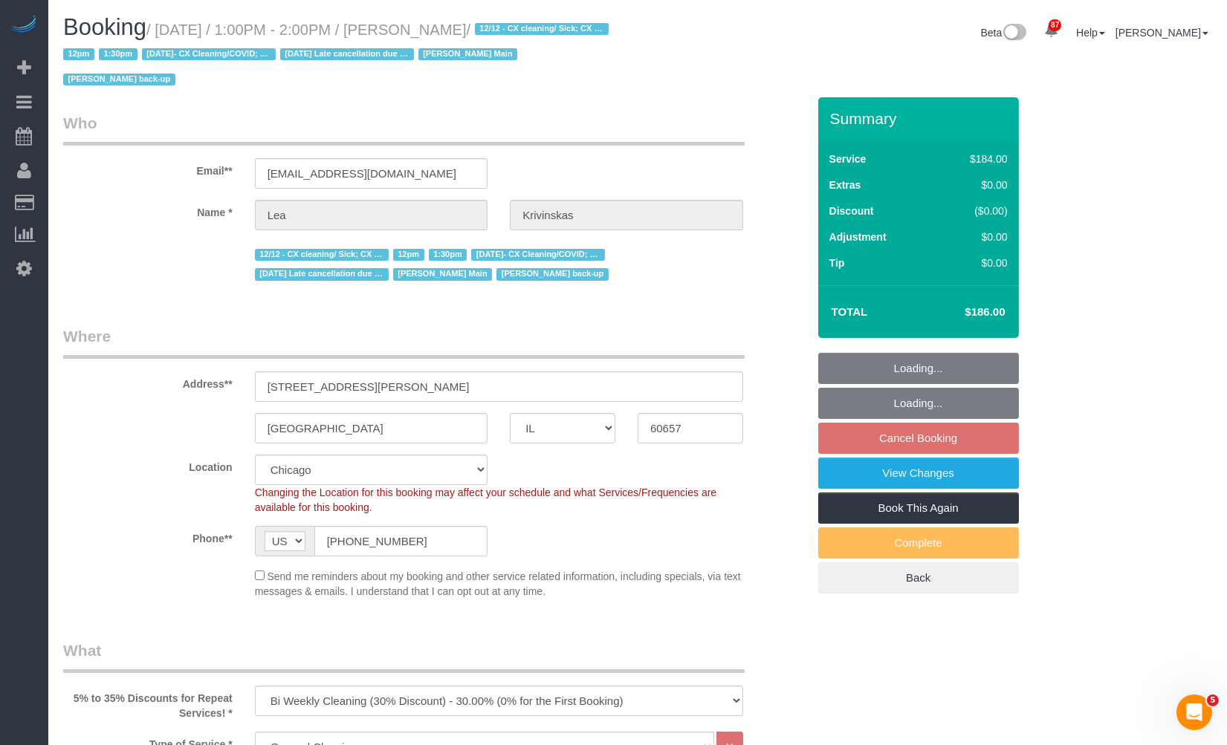
select select "object:1376"
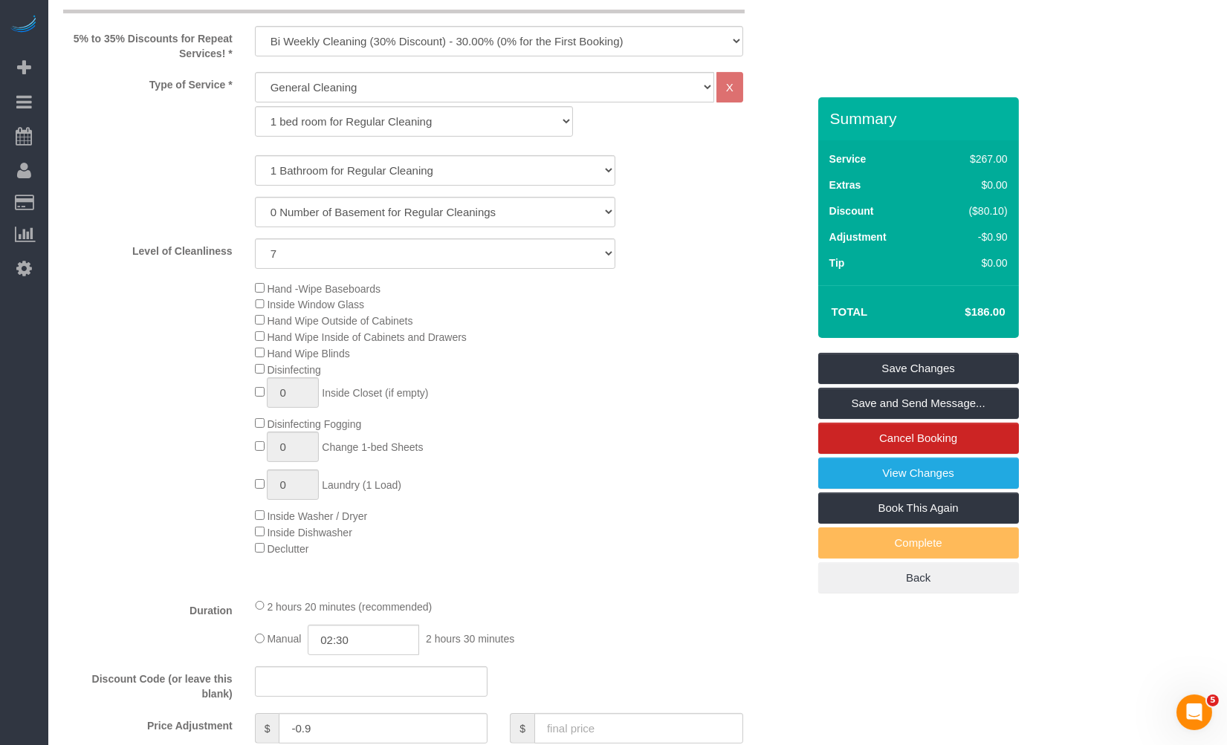
scroll to position [82, 0]
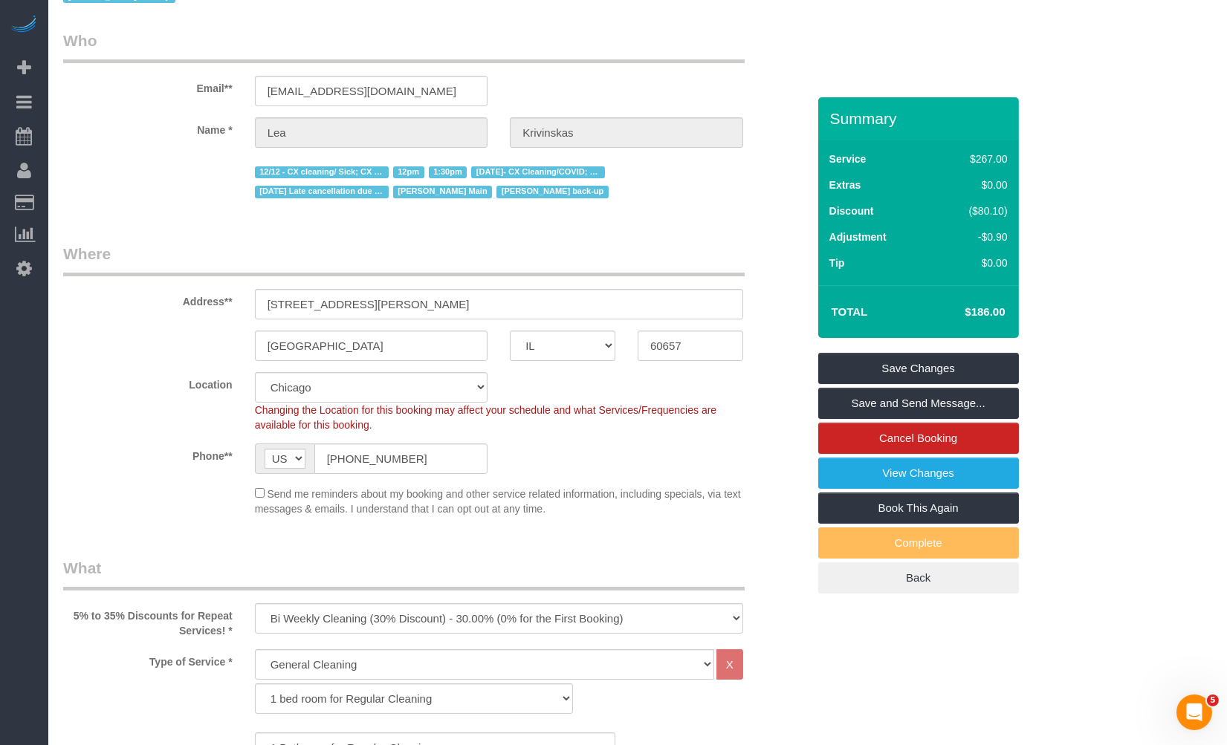
drag, startPoint x: 953, startPoint y: 305, endPoint x: 990, endPoint y: 310, distance: 36.7
click at [990, 310] on h4 "$186.00" at bounding box center [962, 312] width 85 height 13
copy h4 "$186"
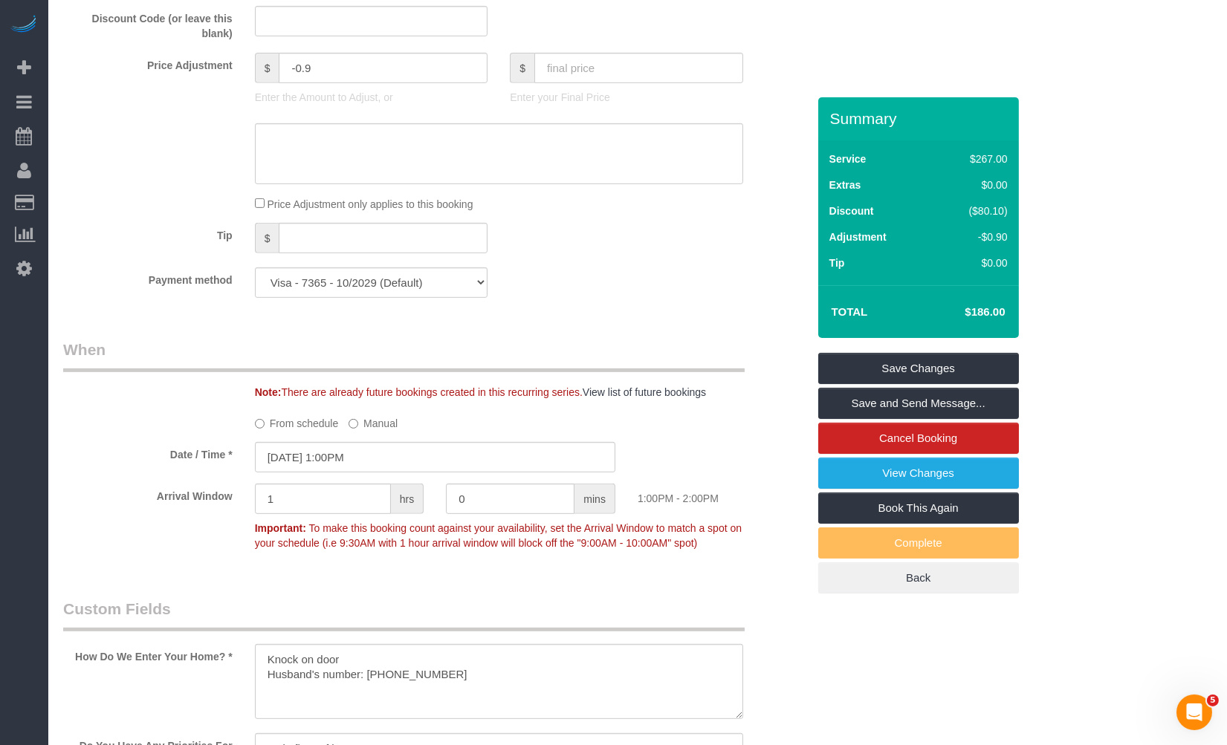
scroll to position [1238, 0]
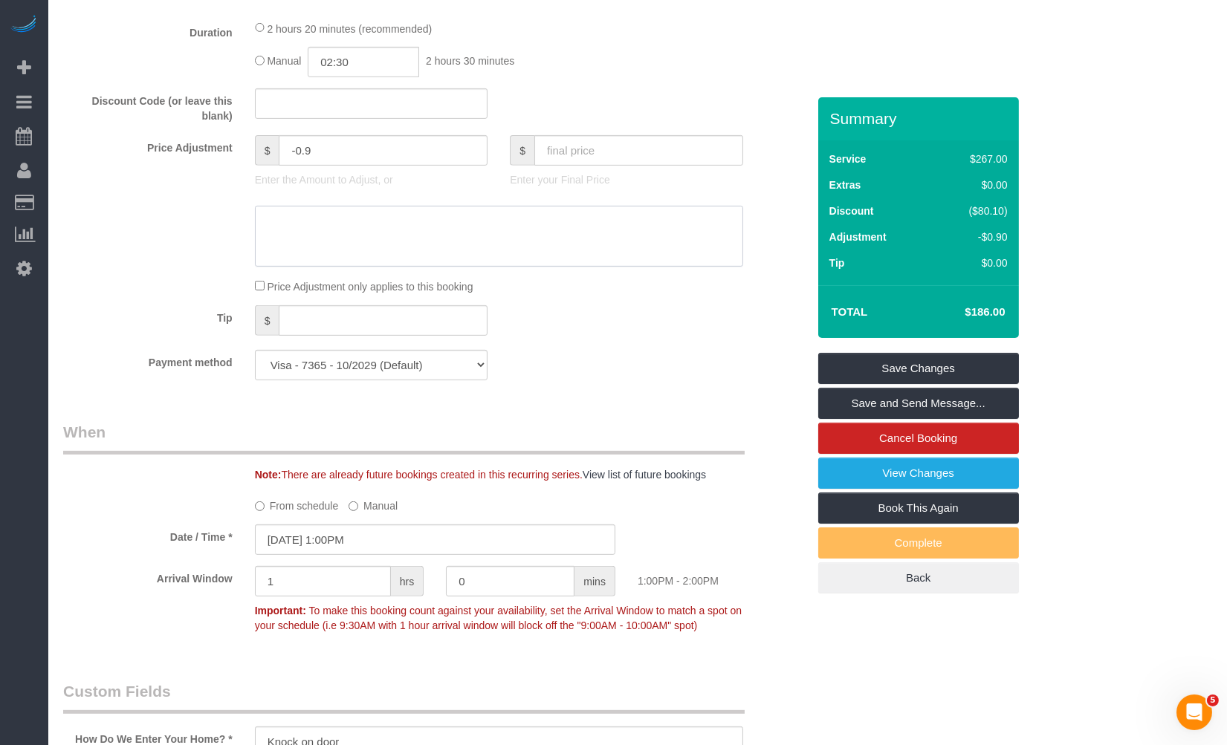
click at [474, 242] on textarea at bounding box center [499, 236] width 488 height 61
paste textarea "74.4"
click at [269, 223] on textarea at bounding box center [499, 236] width 488 height 61
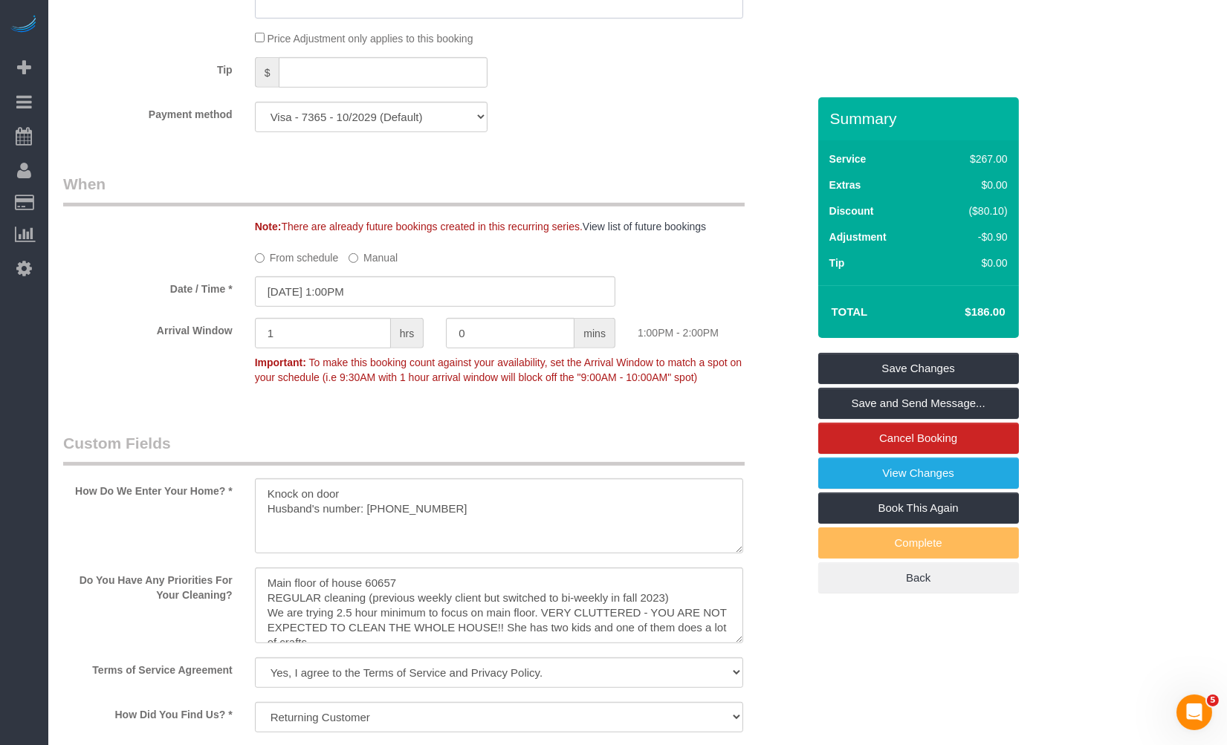
scroll to position [1734, 0]
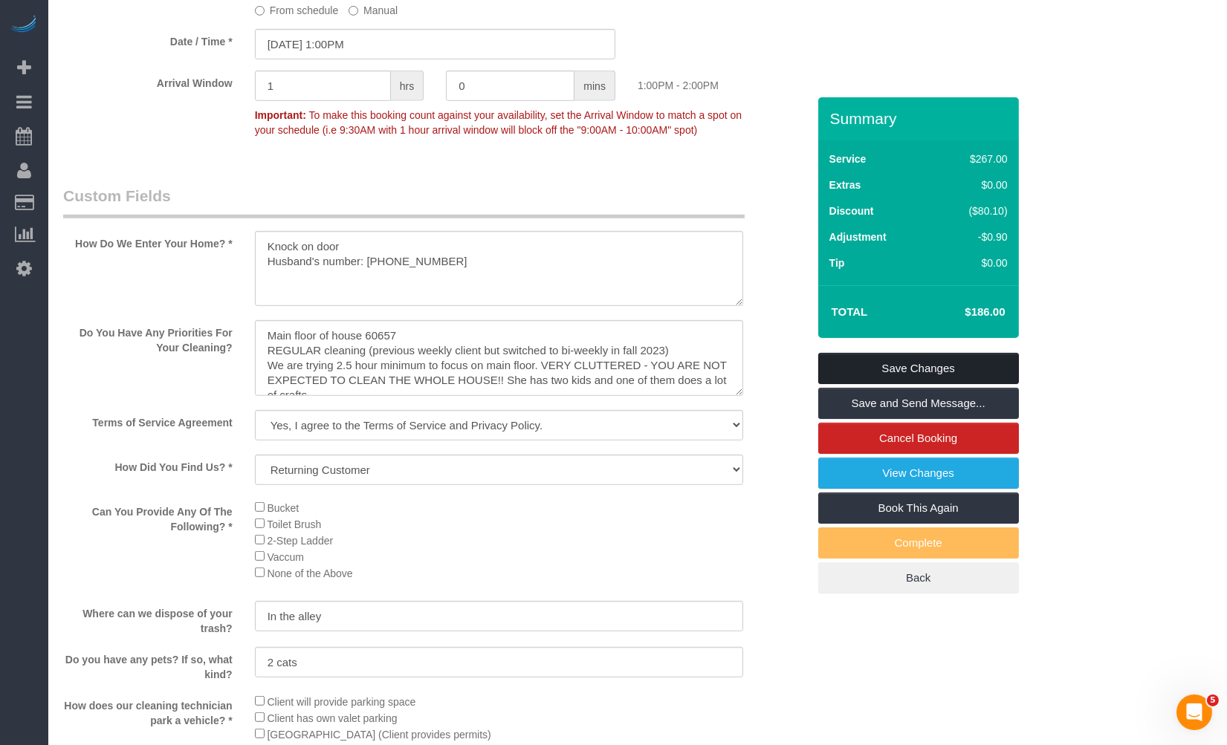
type textarea "Hourly rate $74.4"
drag, startPoint x: 941, startPoint y: 366, endPoint x: 933, endPoint y: 363, distance: 8.7
click at [941, 366] on link "Save Changes" at bounding box center [918, 368] width 201 height 31
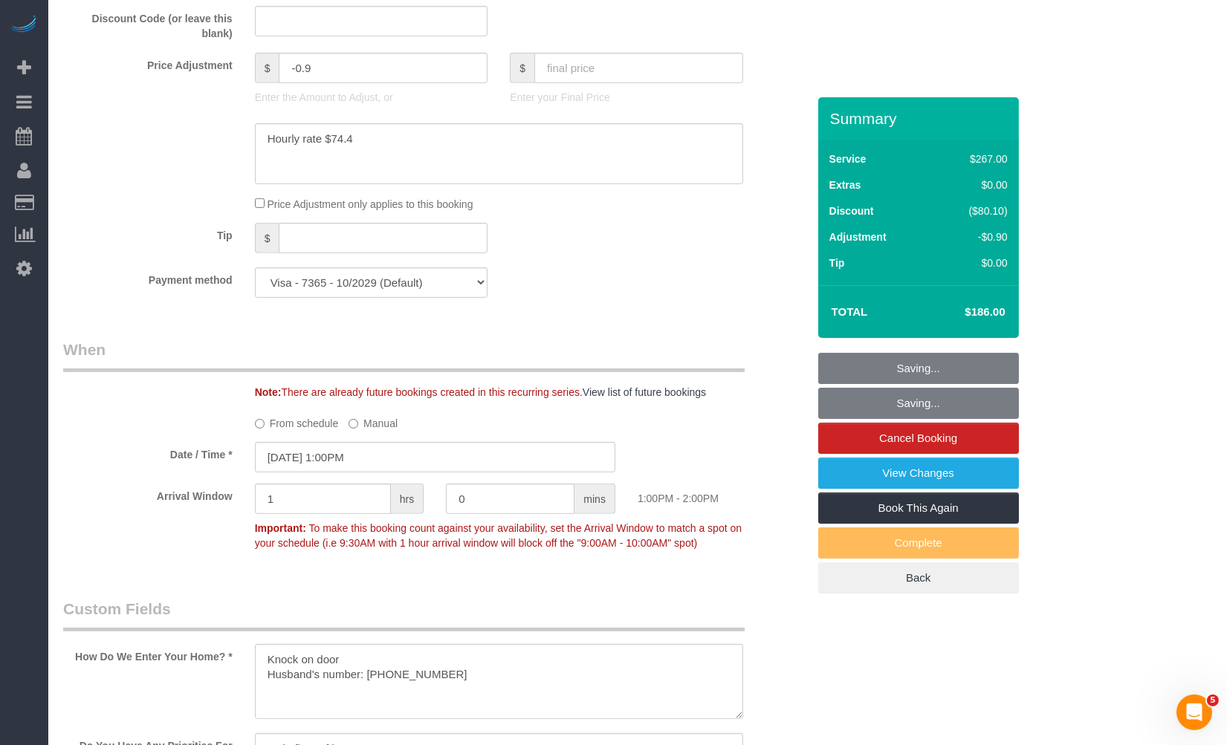
scroll to position [1238, 0]
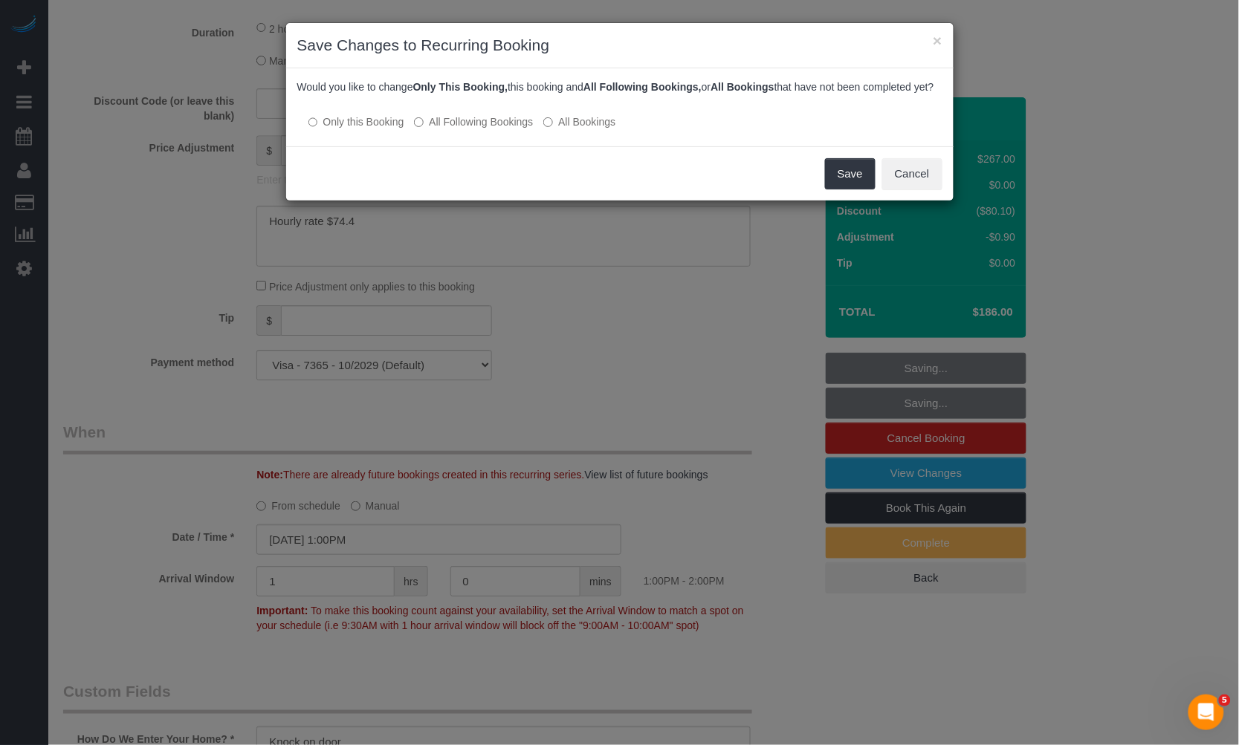
click at [439, 129] on label "All Following Bookings" at bounding box center [473, 121] width 119 height 15
click at [847, 178] on button "Save" at bounding box center [850, 173] width 51 height 31
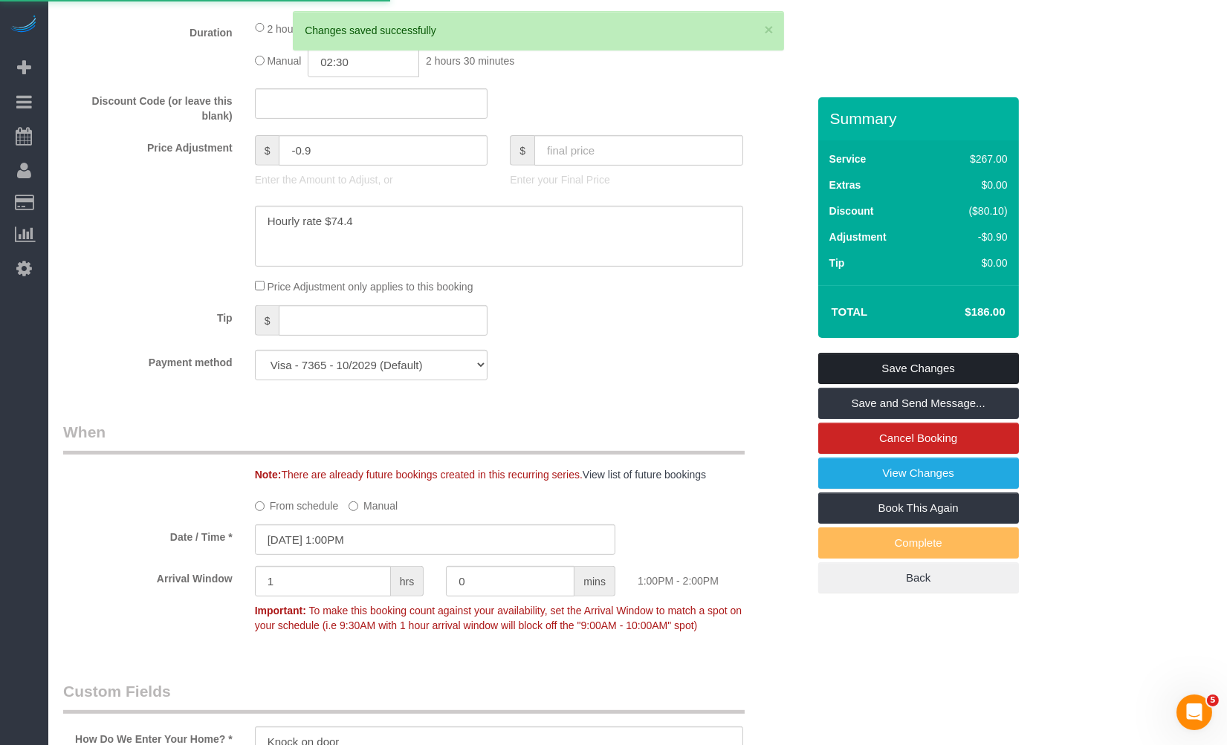
scroll to position [1486, 0]
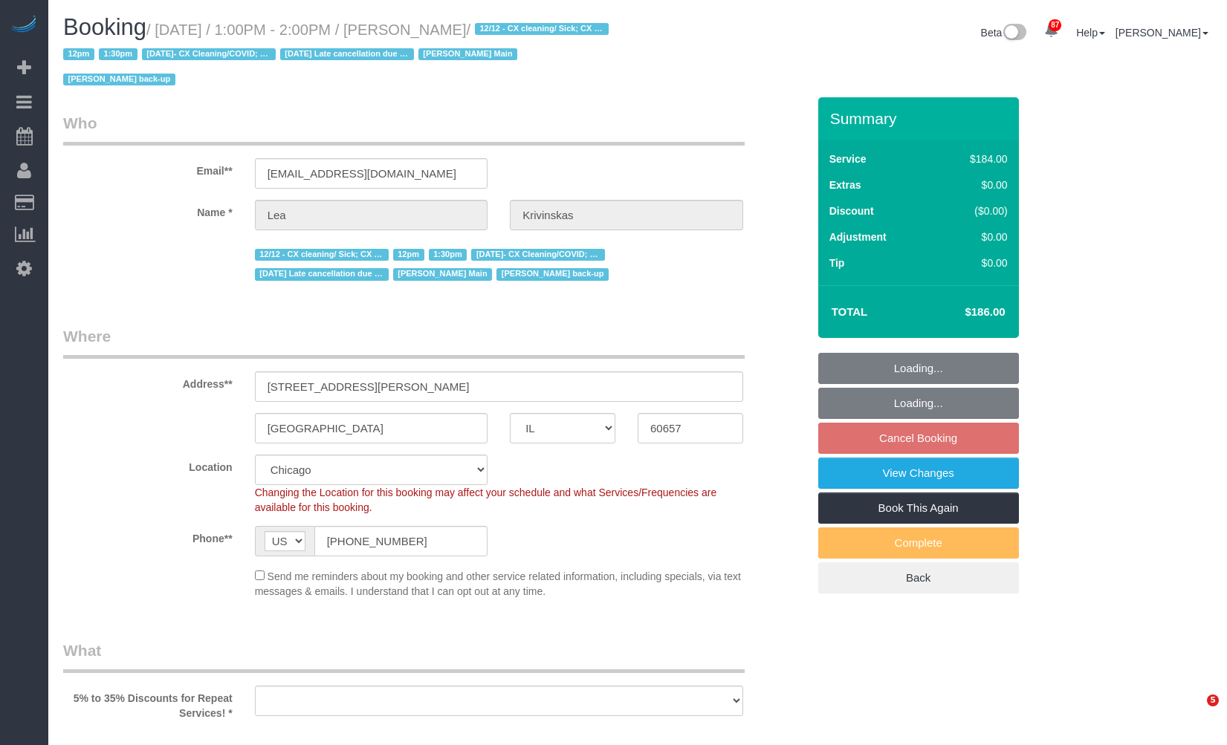
select select "IL"
select select "number:1"
select select "number:66"
select select "number:139"
select select "number:104"
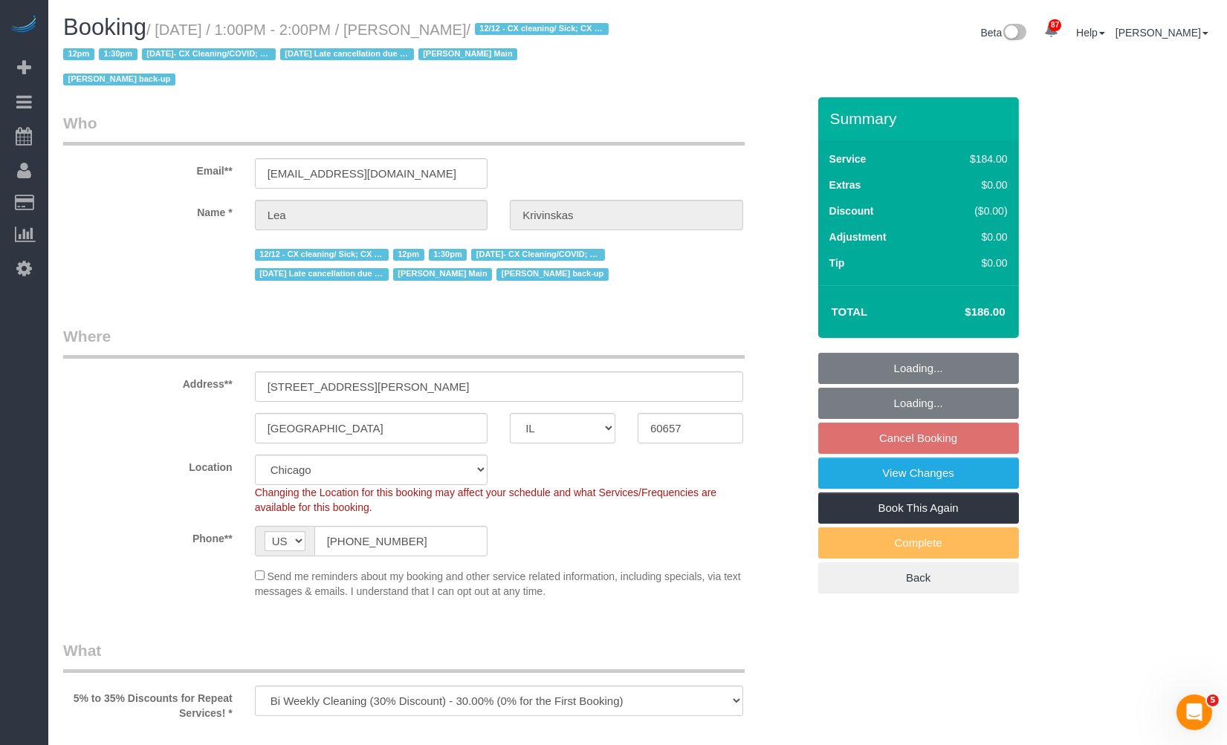
select select "object:1308"
select select "512"
select select "7"
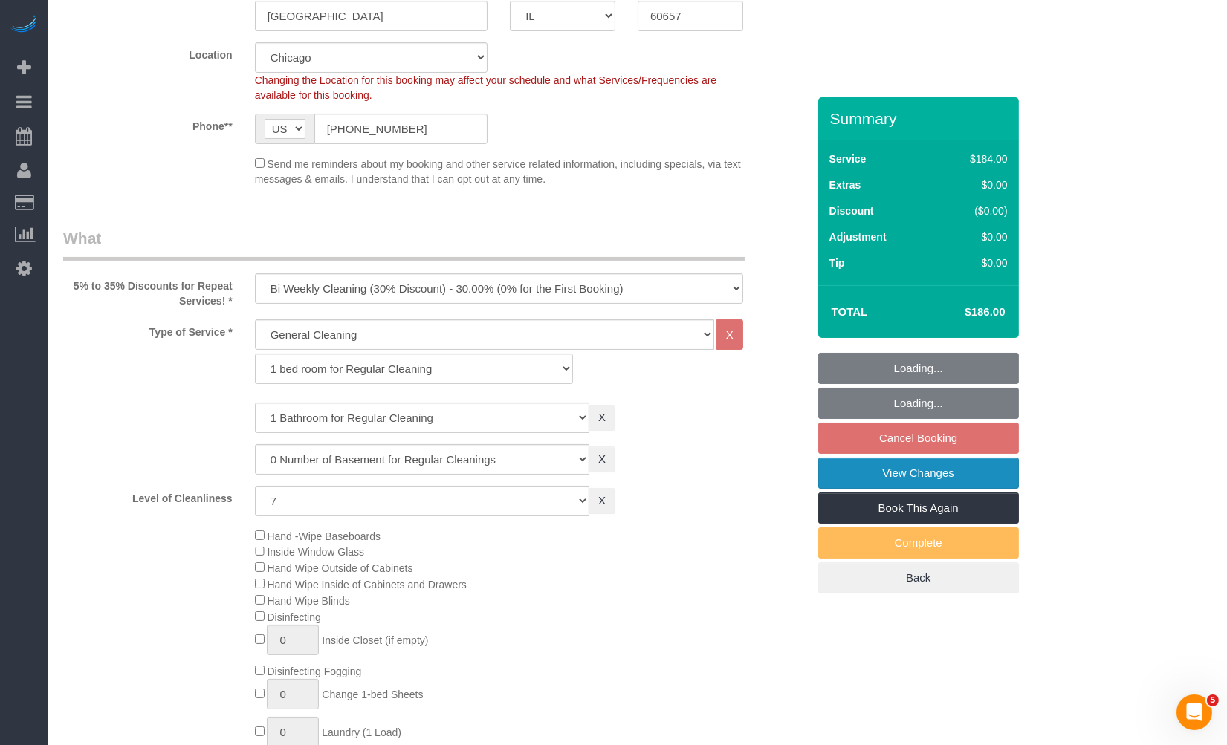
select select "7"
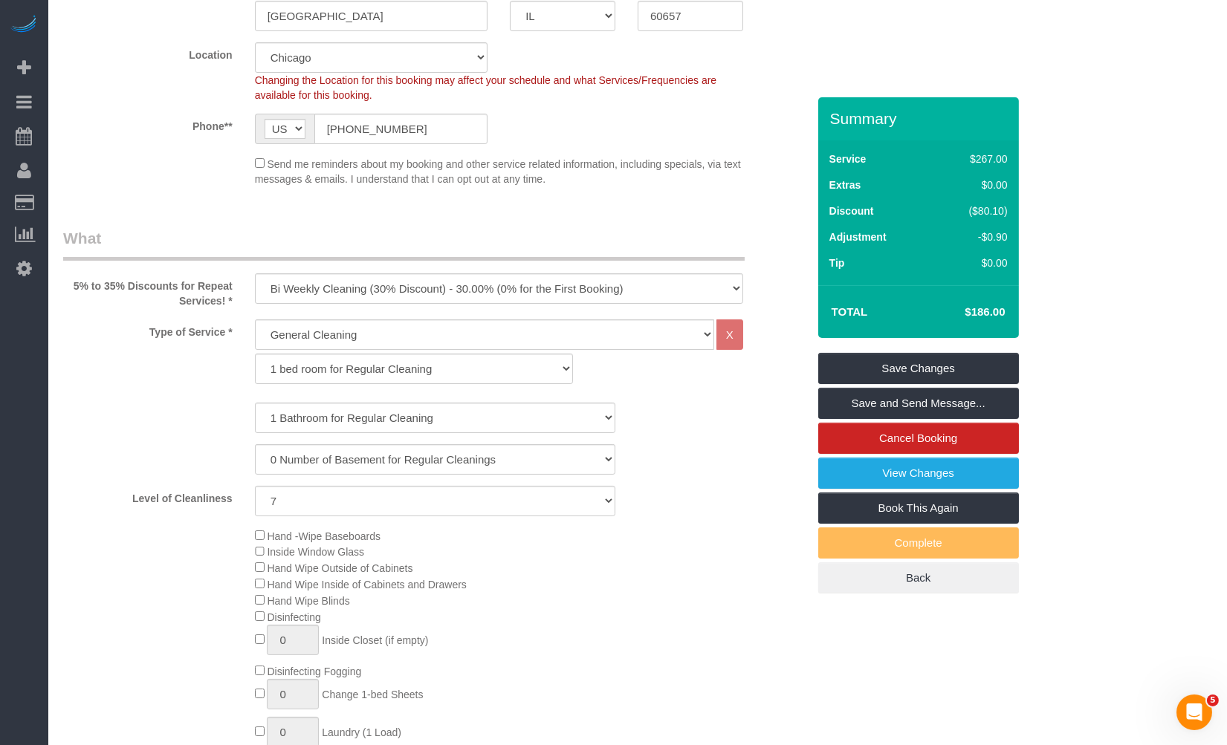
scroll to position [0, 0]
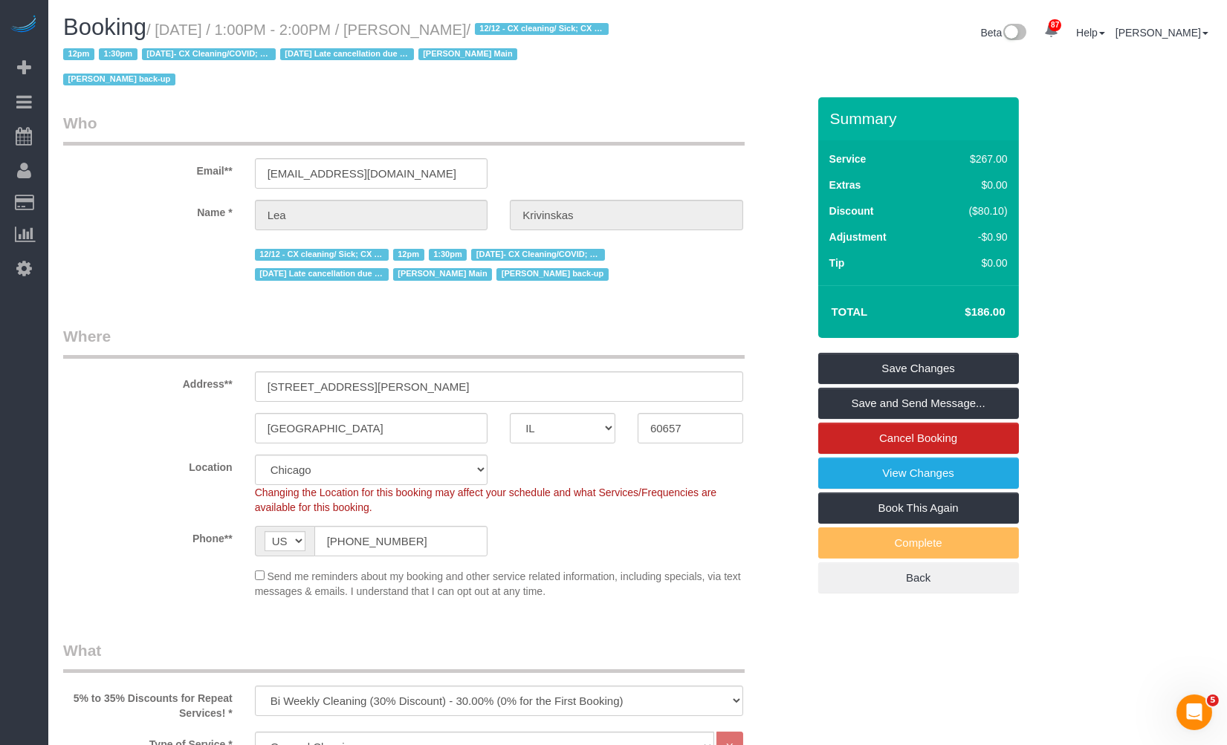
drag, startPoint x: 955, startPoint y: 312, endPoint x: 989, endPoint y: 313, distance: 34.2
click at [989, 313] on h4 "$186.00" at bounding box center [962, 312] width 85 height 13
copy h4 "$186"
